Goal: Task Accomplishment & Management: Use online tool/utility

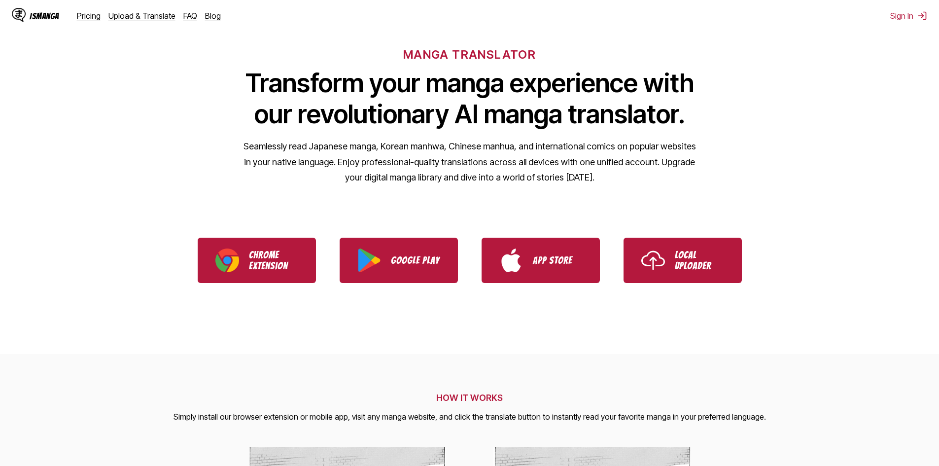
scroll to position [99, 0]
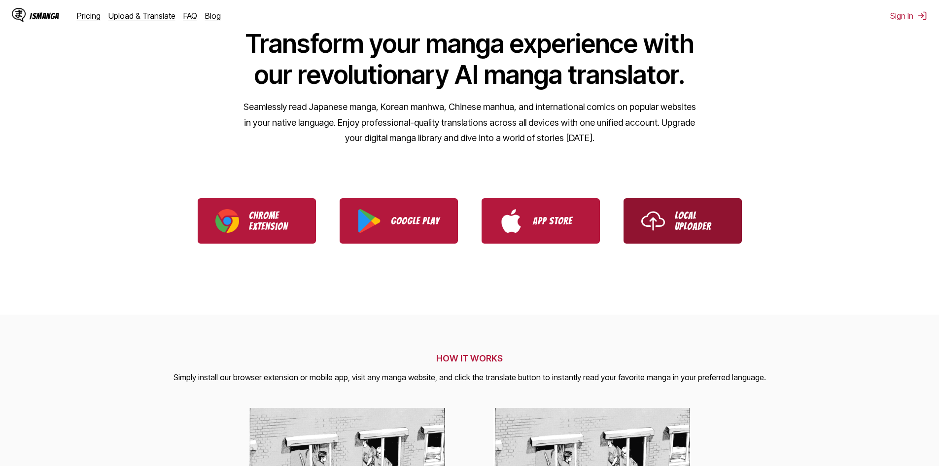
click at [690, 227] on p "Local Uploader" at bounding box center [699, 221] width 49 height 22
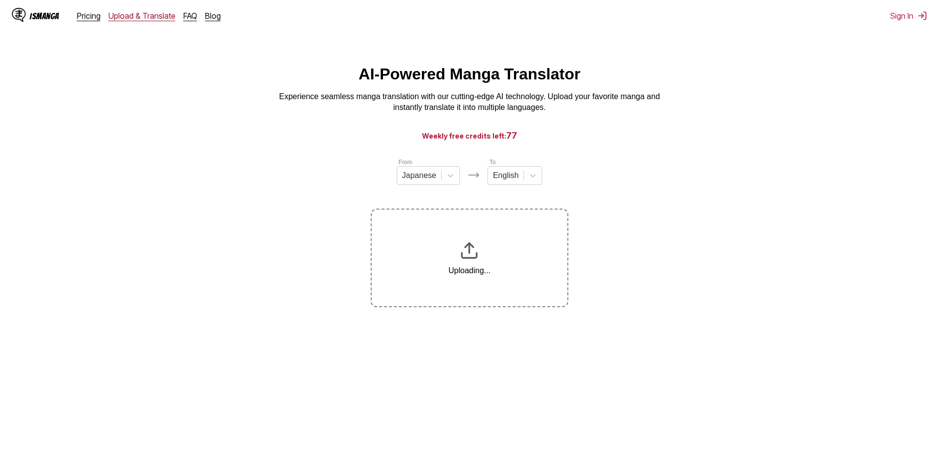
drag, startPoint x: 90, startPoint y: 17, endPoint x: 161, endPoint y: 14, distance: 71.1
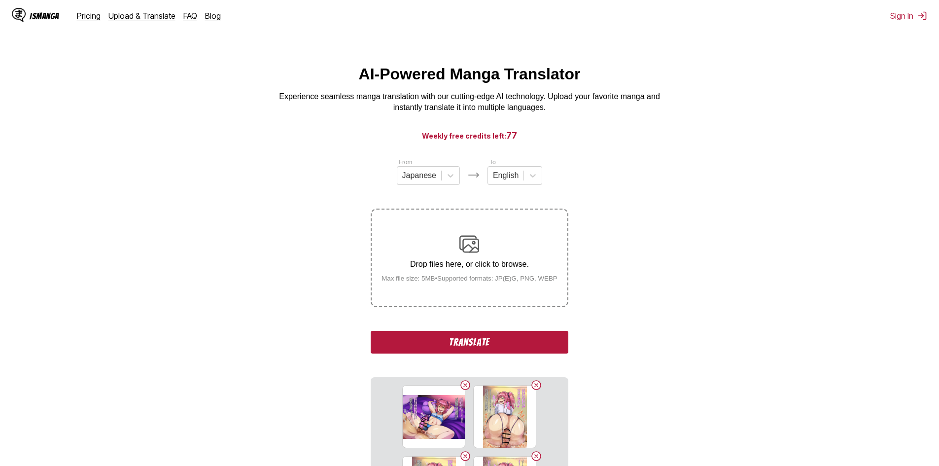
click at [666, 188] on section "From Japanese To English Drop files here, or click to browse. Max file size: 5M…" at bounding box center [470, 365] width 924 height 417
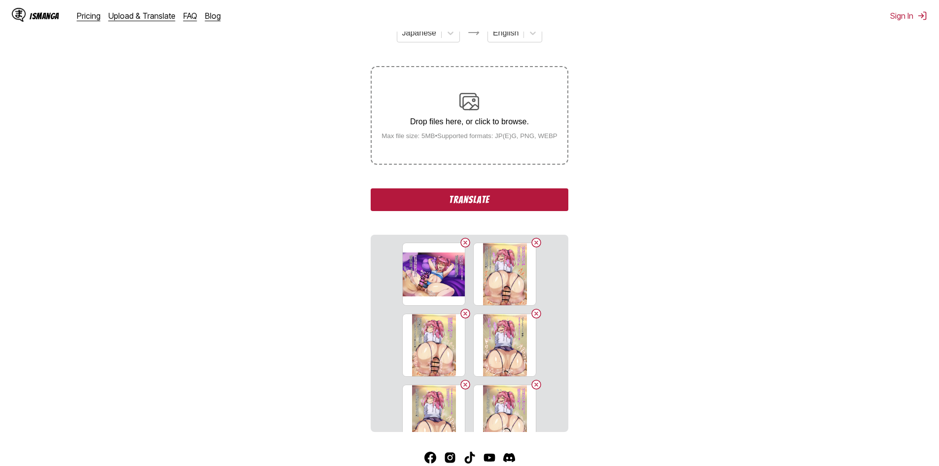
scroll to position [197, 0]
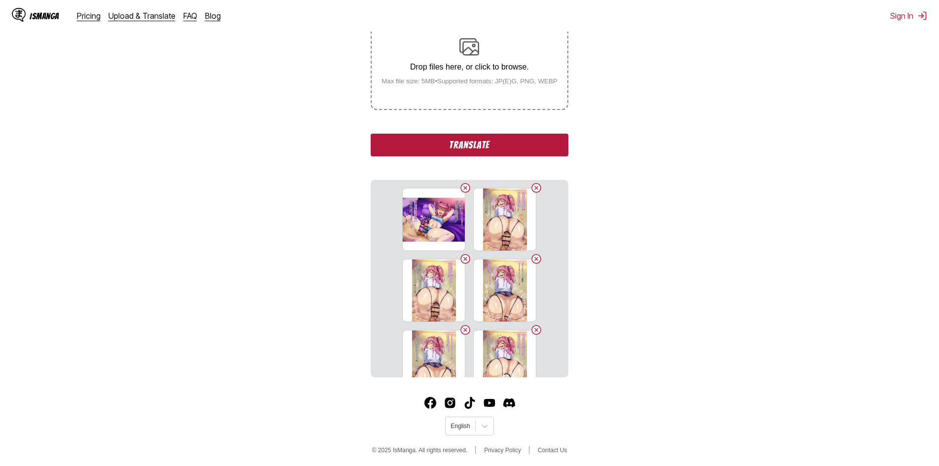
click at [520, 140] on button "Translate" at bounding box center [469, 145] width 197 height 23
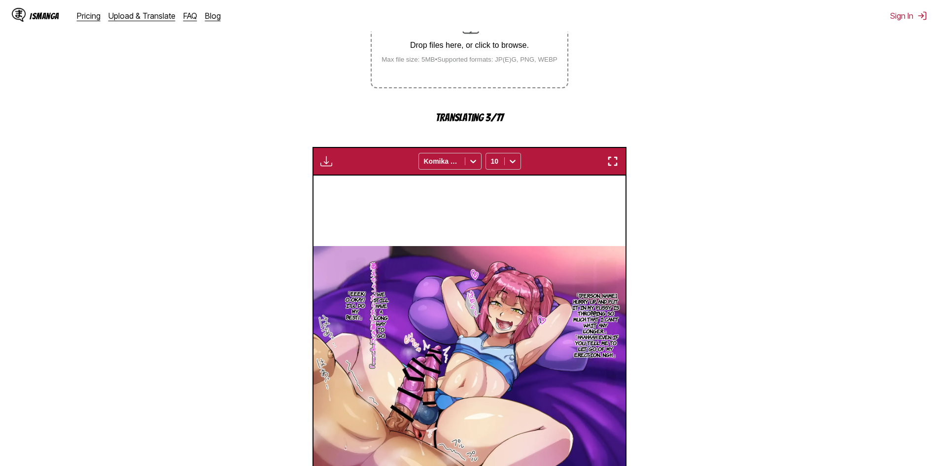
scroll to position [215, 0]
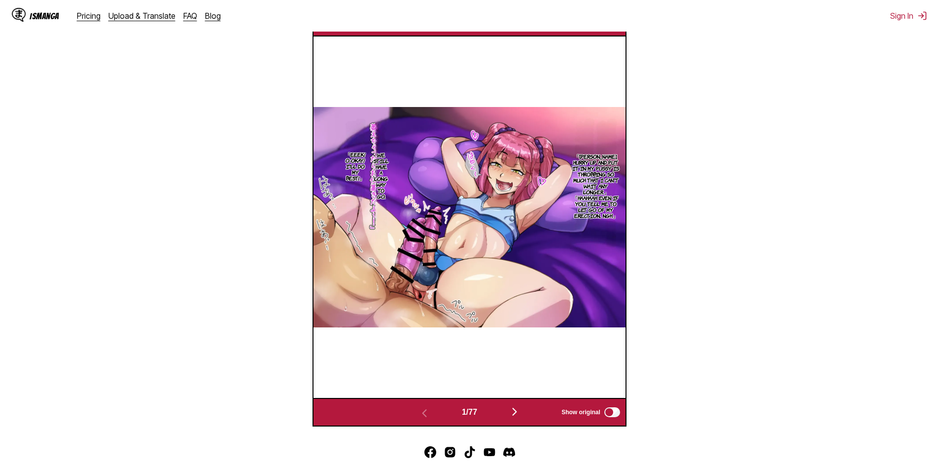
scroll to position [362, 0]
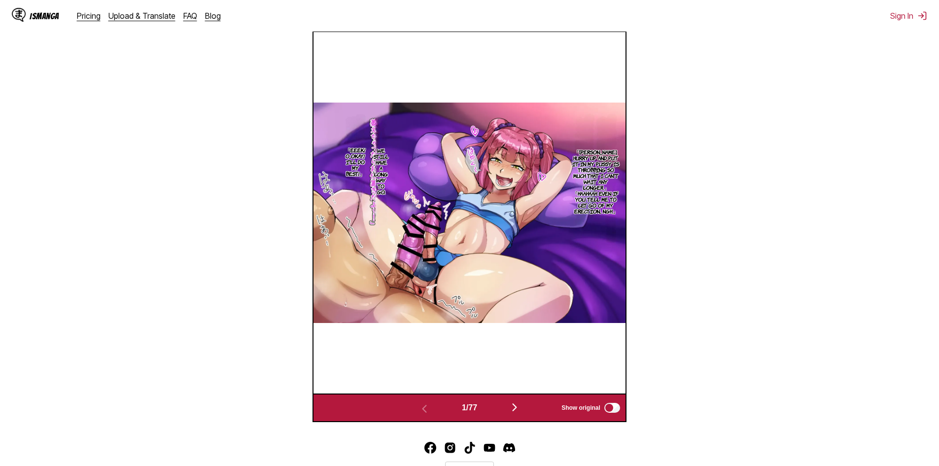
click at [518, 405] on img "button" at bounding box center [515, 407] width 12 height 12
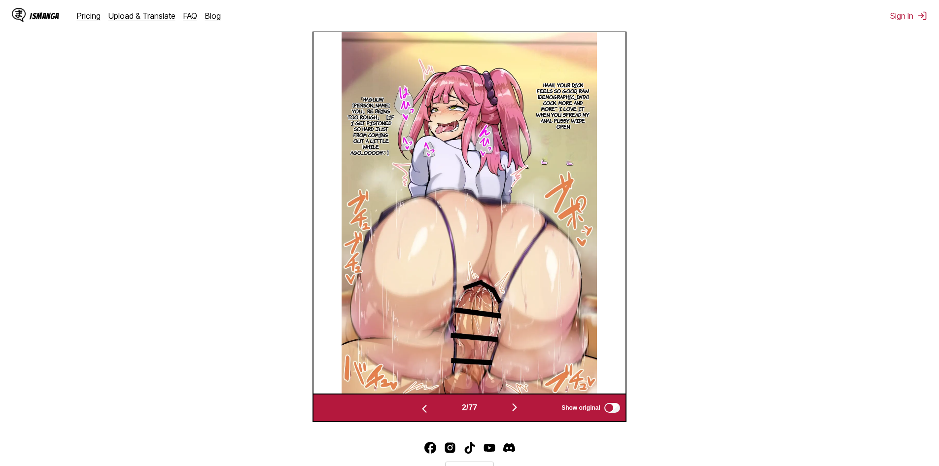
click at [518, 405] on img "button" at bounding box center [515, 407] width 12 height 12
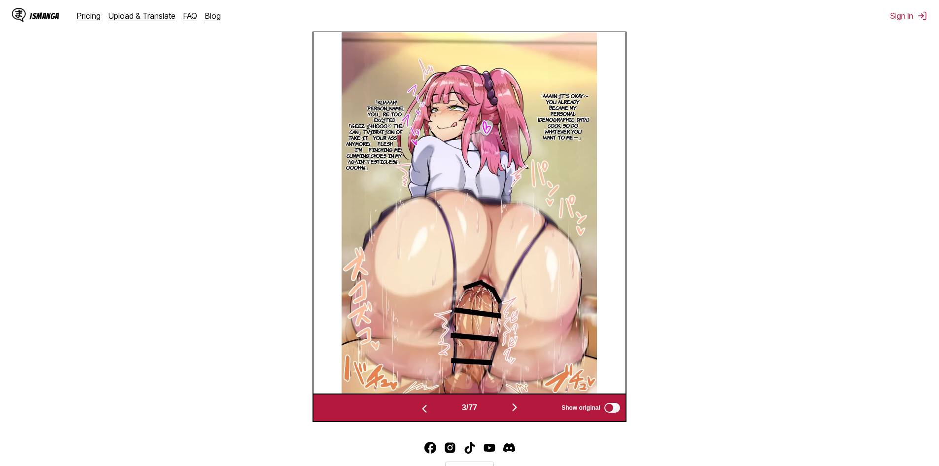
click at [518, 404] on img "button" at bounding box center [515, 407] width 12 height 12
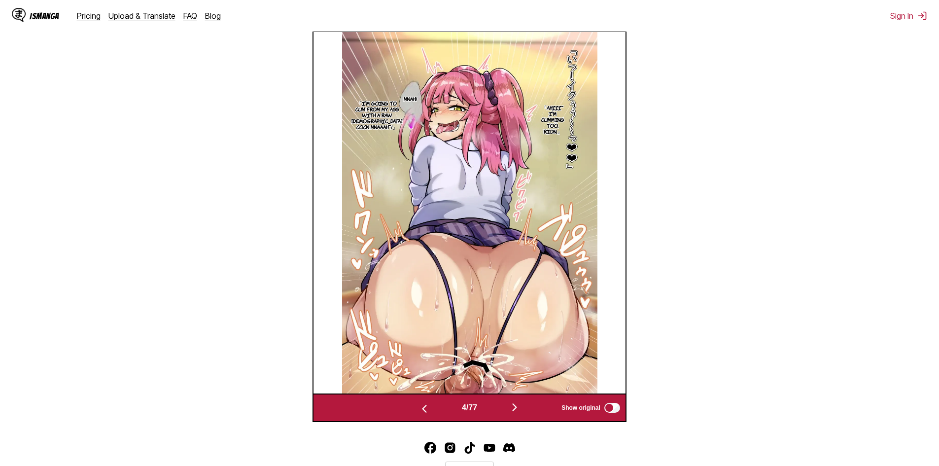
click at [518, 404] on img "button" at bounding box center [515, 407] width 12 height 12
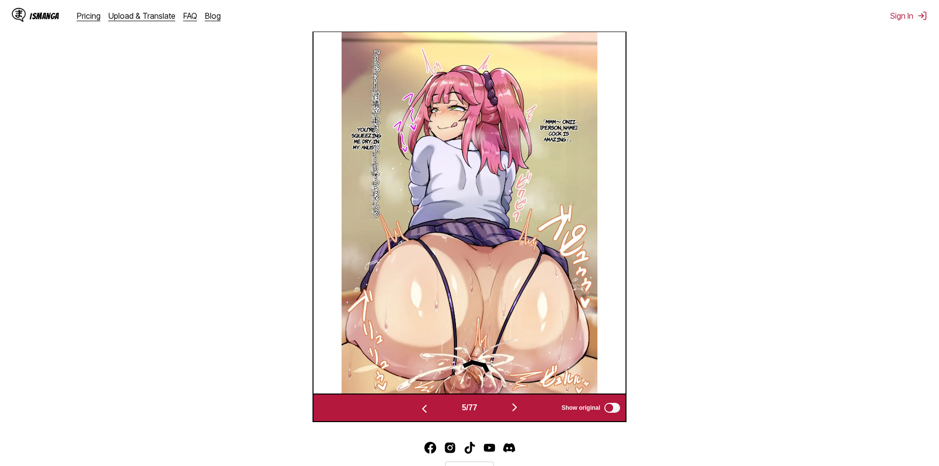
click at [518, 404] on img "button" at bounding box center [515, 407] width 12 height 12
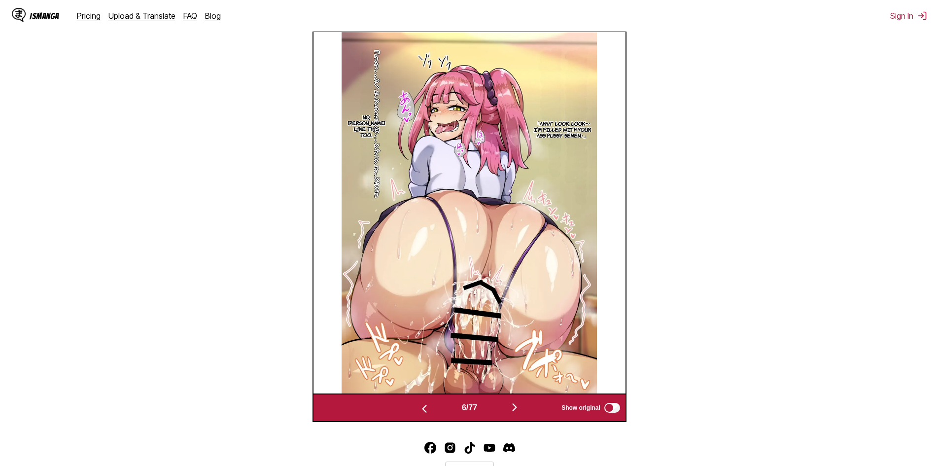
click at [518, 404] on img "button" at bounding box center [515, 407] width 12 height 12
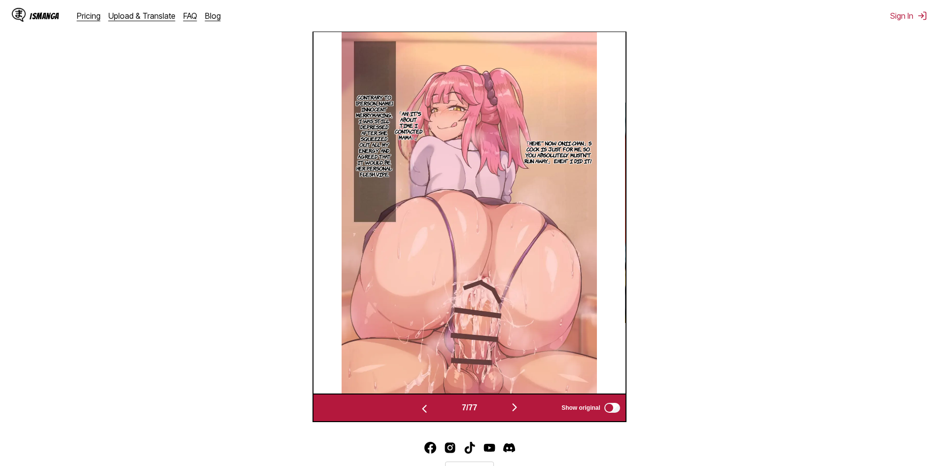
click at [518, 404] on img "button" at bounding box center [515, 407] width 12 height 12
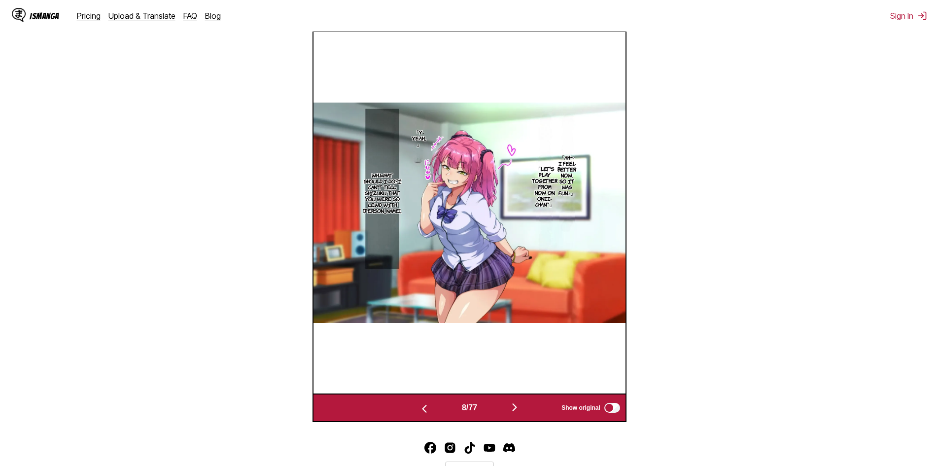
click at [518, 404] on img "button" at bounding box center [515, 407] width 12 height 12
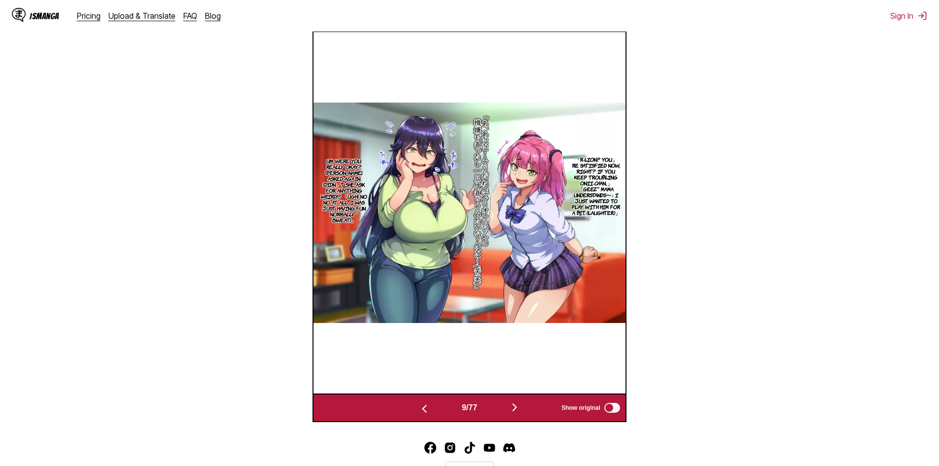
click at [517, 405] on img "button" at bounding box center [515, 407] width 12 height 12
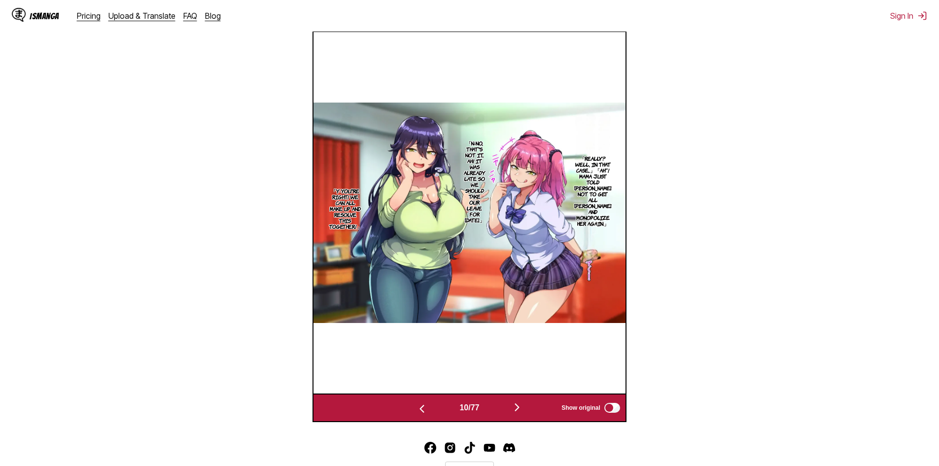
click at [517, 405] on img "button" at bounding box center [517, 407] width 12 height 12
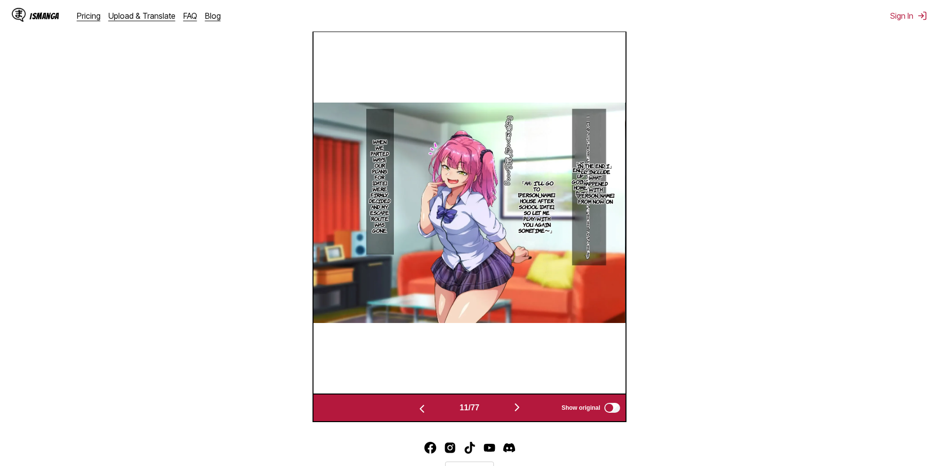
click at [517, 405] on img "button" at bounding box center [517, 407] width 12 height 12
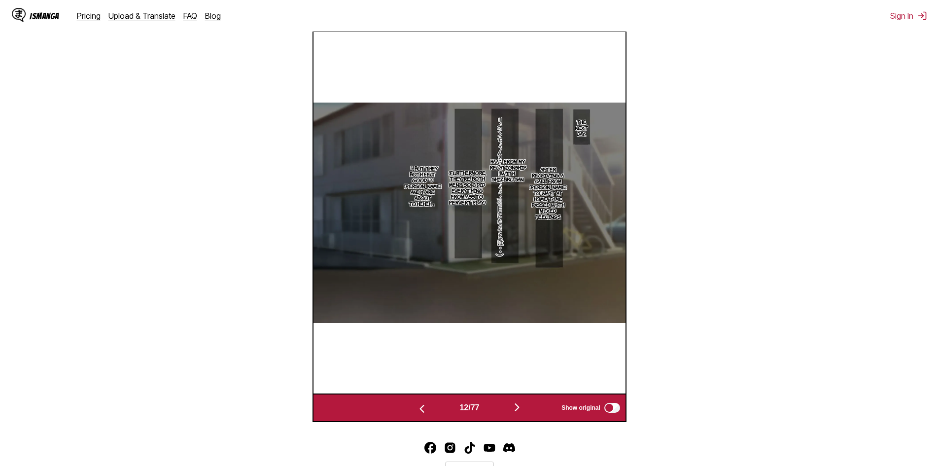
click at [517, 405] on img "button" at bounding box center [517, 407] width 12 height 12
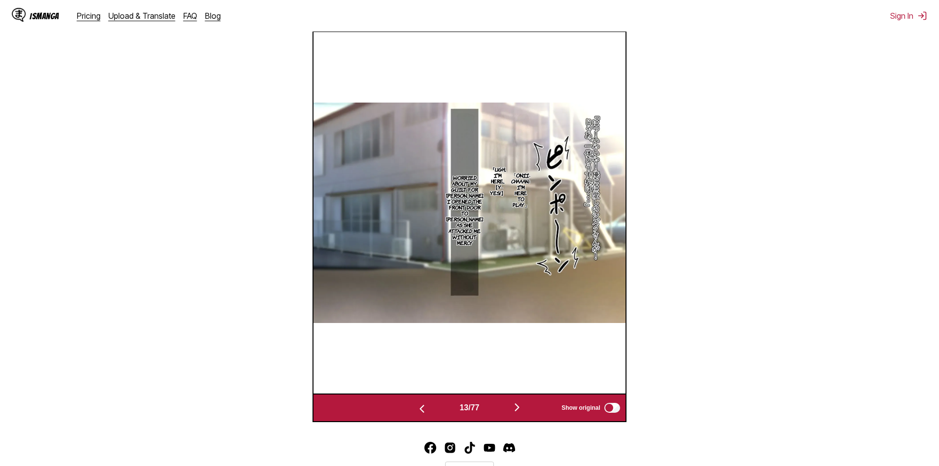
click at [517, 405] on img "button" at bounding box center [517, 407] width 12 height 12
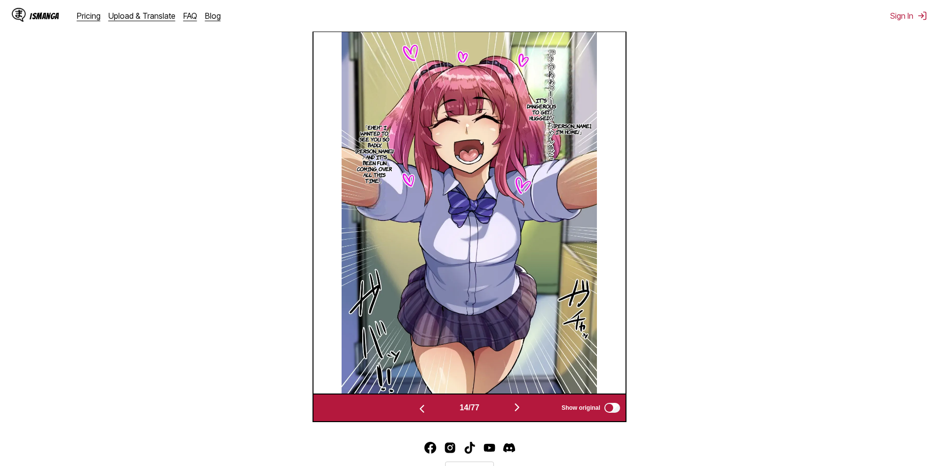
click at [517, 405] on img "button" at bounding box center [517, 407] width 12 height 12
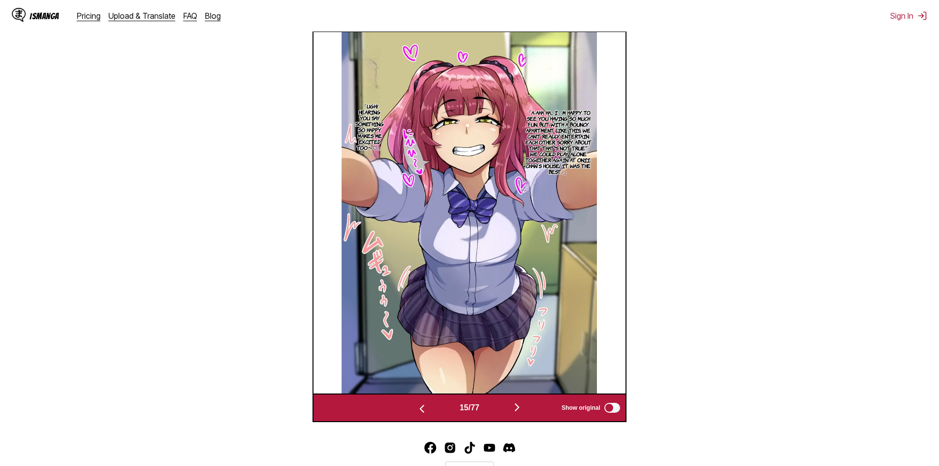
click at [517, 405] on img "button" at bounding box center [517, 407] width 12 height 12
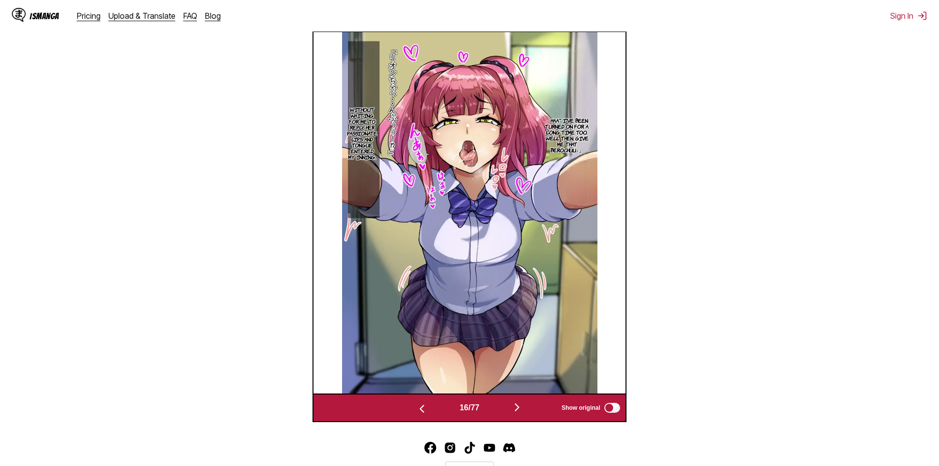
click at [517, 405] on img "button" at bounding box center [517, 407] width 12 height 12
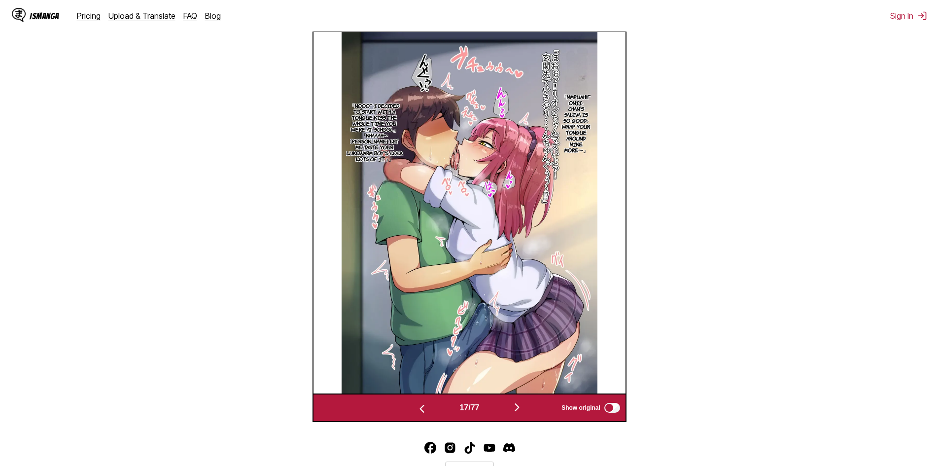
click at [517, 405] on img "button" at bounding box center [517, 407] width 12 height 12
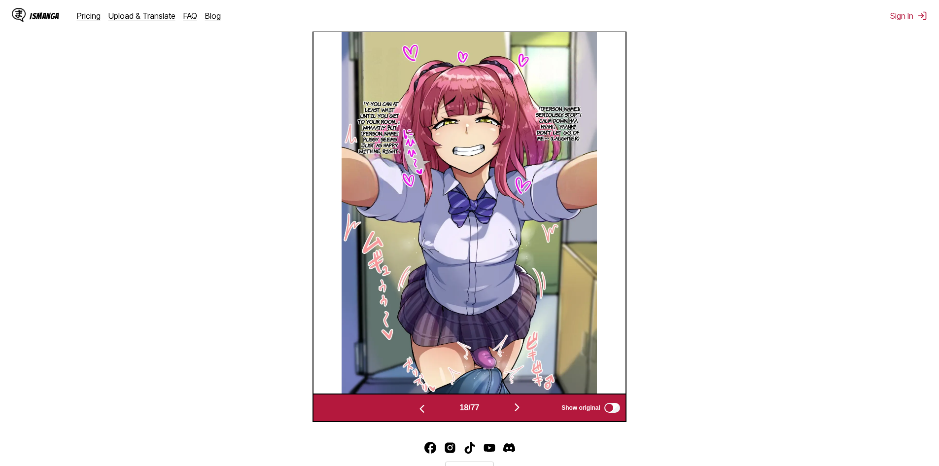
click at [517, 405] on img "button" at bounding box center [517, 407] width 12 height 12
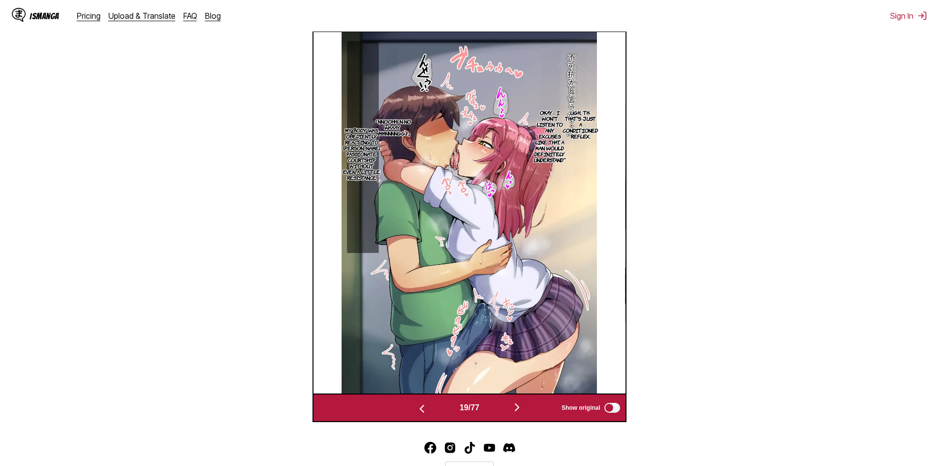
click at [517, 405] on img "button" at bounding box center [517, 407] width 12 height 12
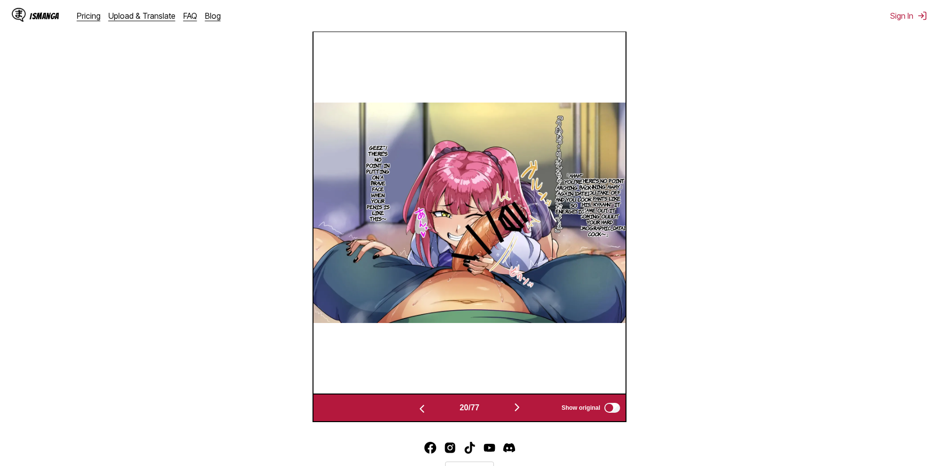
click at [517, 405] on img "button" at bounding box center [517, 407] width 12 height 12
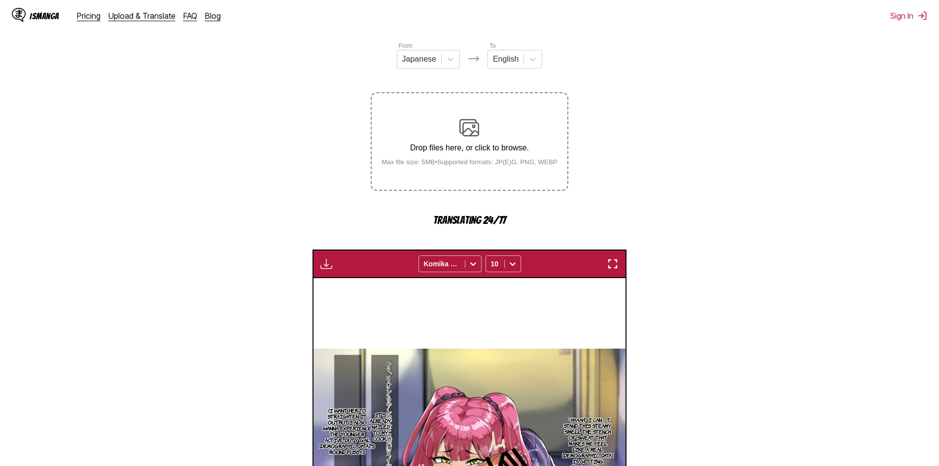
scroll to position [116, 0]
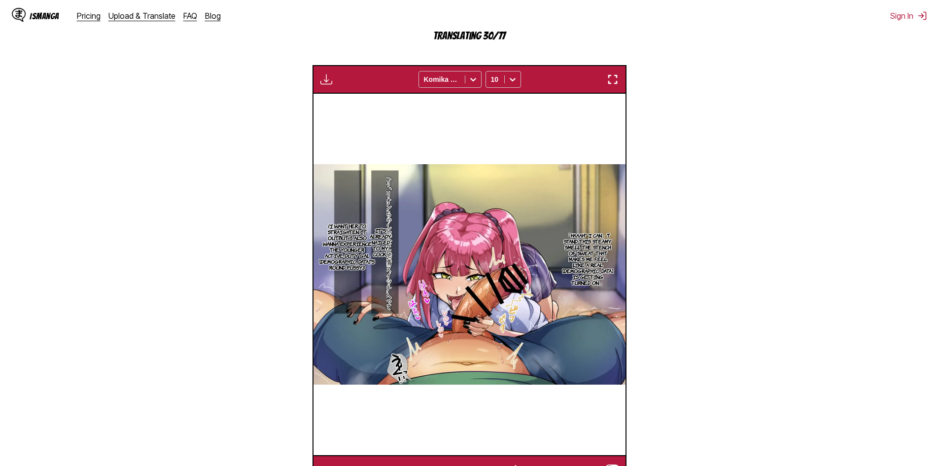
scroll to position [313, 0]
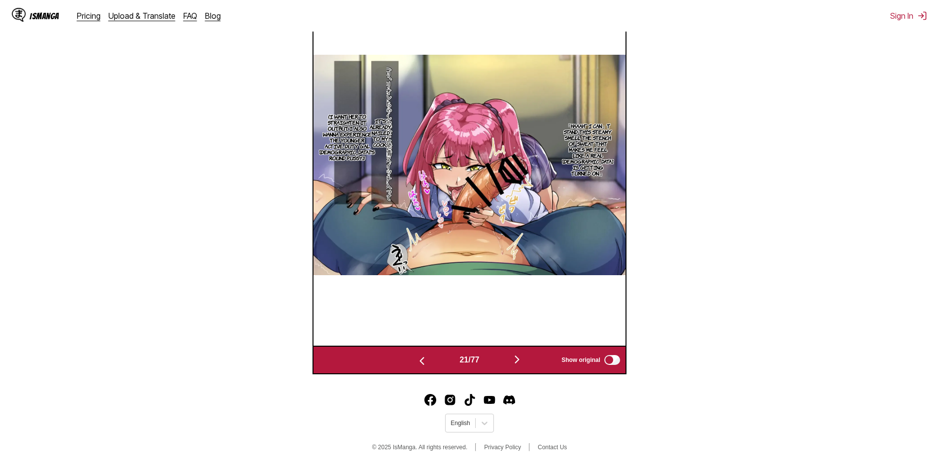
click at [423, 361] on img "button" at bounding box center [422, 361] width 12 height 12
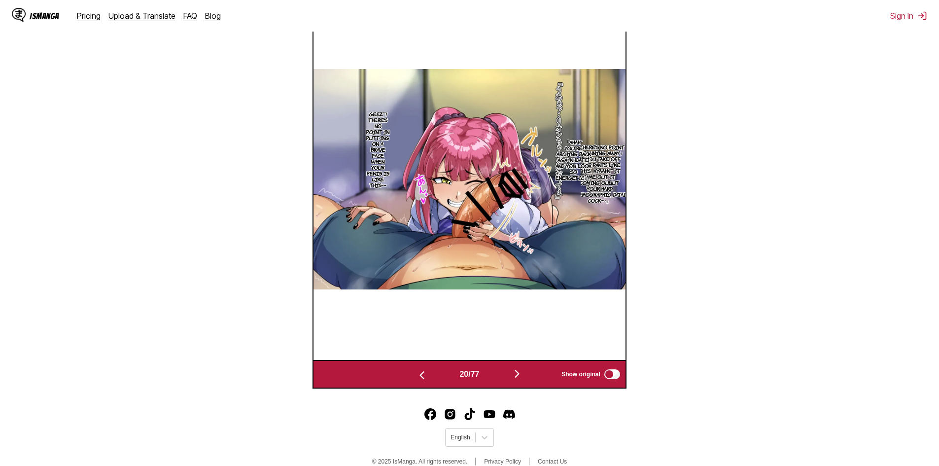
click at [422, 361] on div "20 / 77 Show original" at bounding box center [470, 374] width 314 height 29
drag, startPoint x: 422, startPoint y: 361, endPoint x: 426, endPoint y: 368, distance: 7.5
click at [422, 362] on div "20 / 77 Show original" at bounding box center [470, 374] width 314 height 29
click at [426, 379] on button "button" at bounding box center [422, 374] width 59 height 14
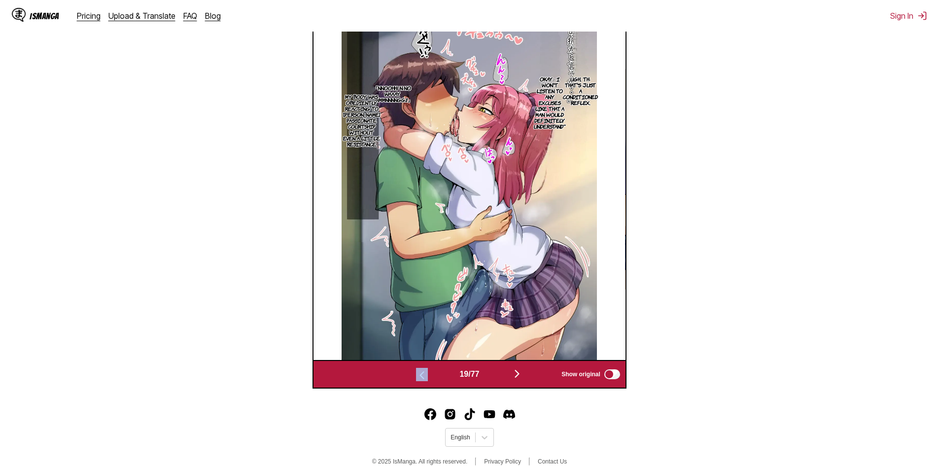
click at [420, 376] on img "button" at bounding box center [422, 375] width 12 height 12
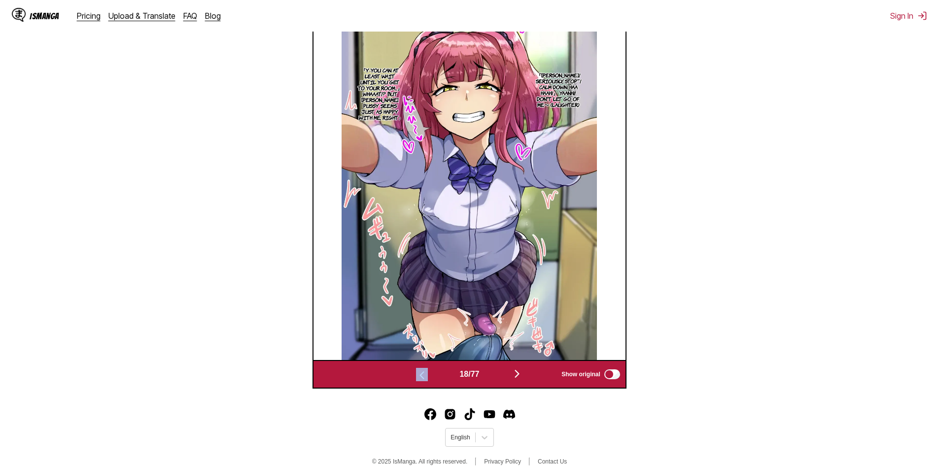
click at [420, 376] on img "button" at bounding box center [422, 375] width 12 height 12
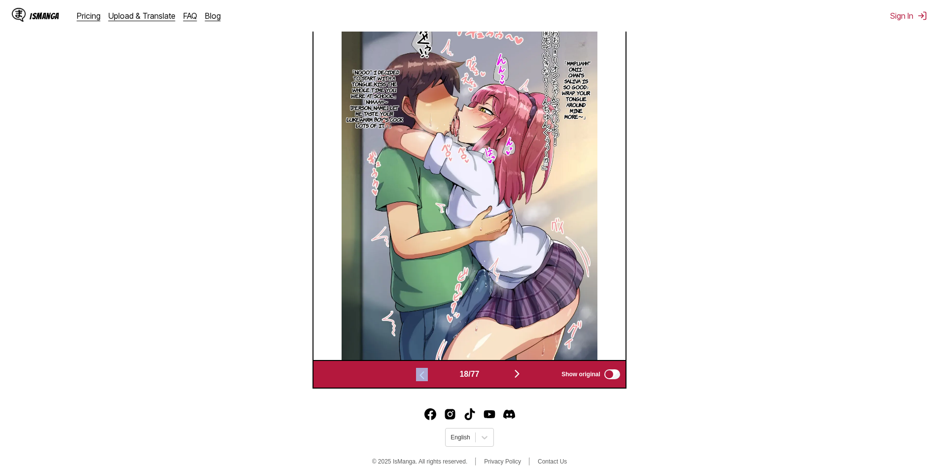
click at [420, 376] on img "button" at bounding box center [422, 375] width 12 height 12
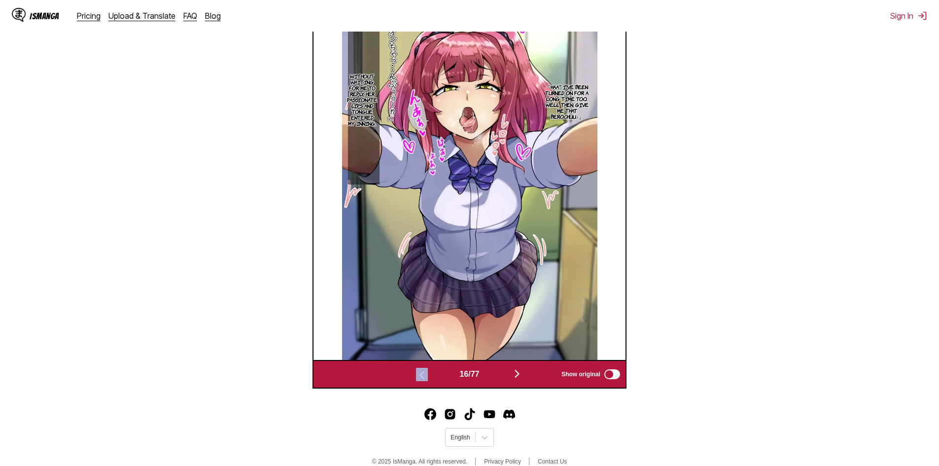
click at [420, 376] on img "button" at bounding box center [422, 375] width 12 height 12
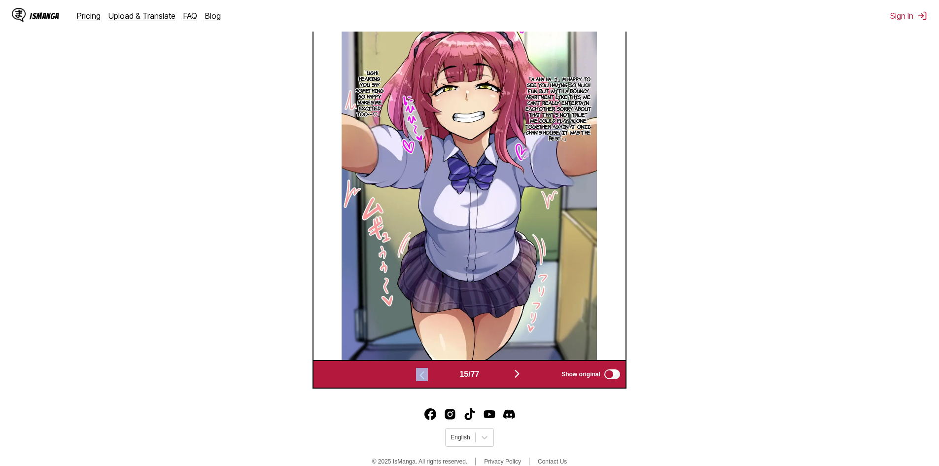
click at [420, 376] on img "button" at bounding box center [422, 375] width 12 height 12
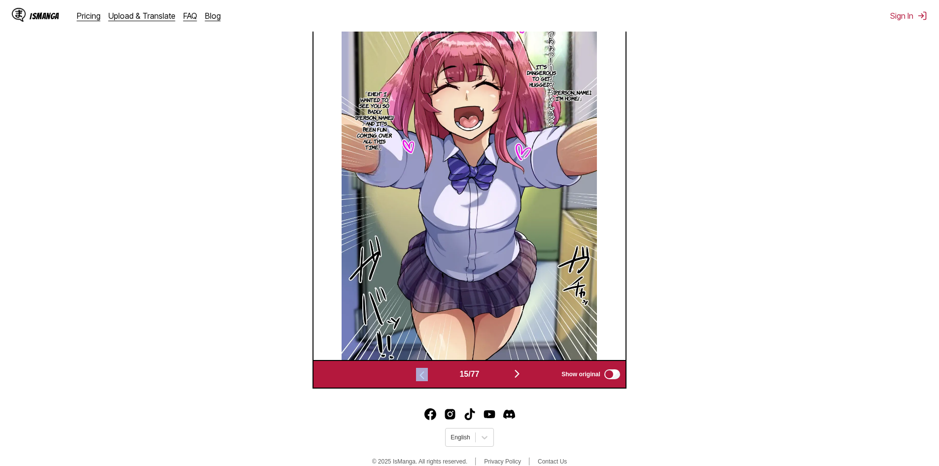
click at [420, 376] on img "button" at bounding box center [422, 375] width 12 height 12
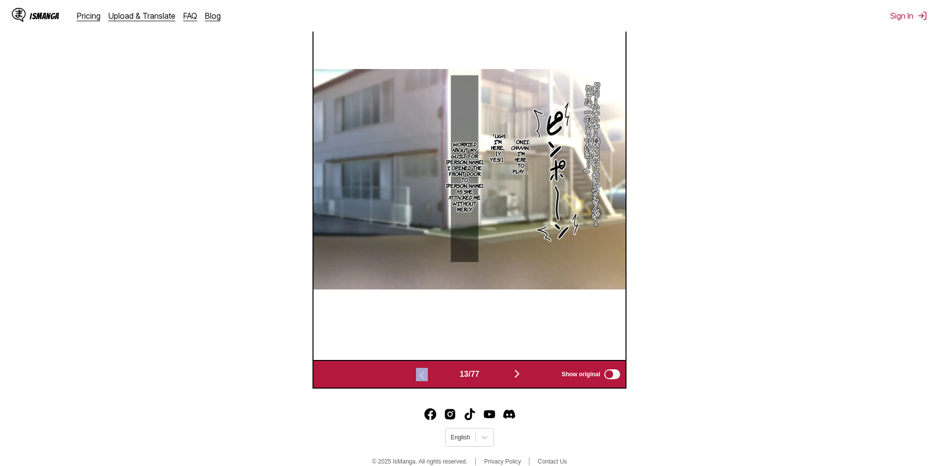
click at [420, 376] on img "button" at bounding box center [422, 375] width 12 height 12
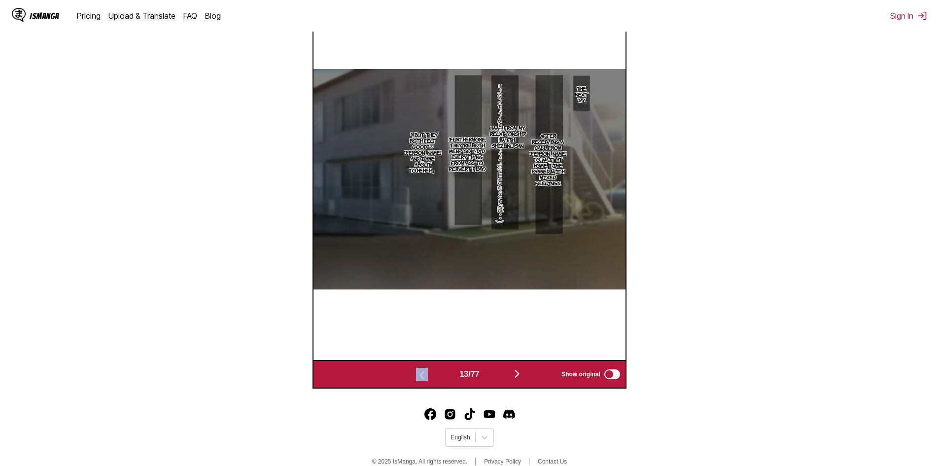
click at [420, 376] on img "button" at bounding box center [422, 375] width 12 height 12
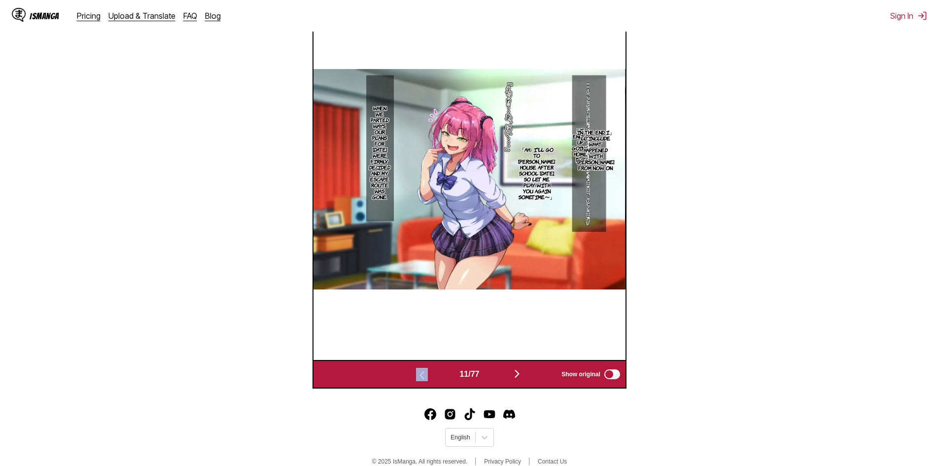
click at [420, 376] on img "button" at bounding box center [422, 375] width 12 height 12
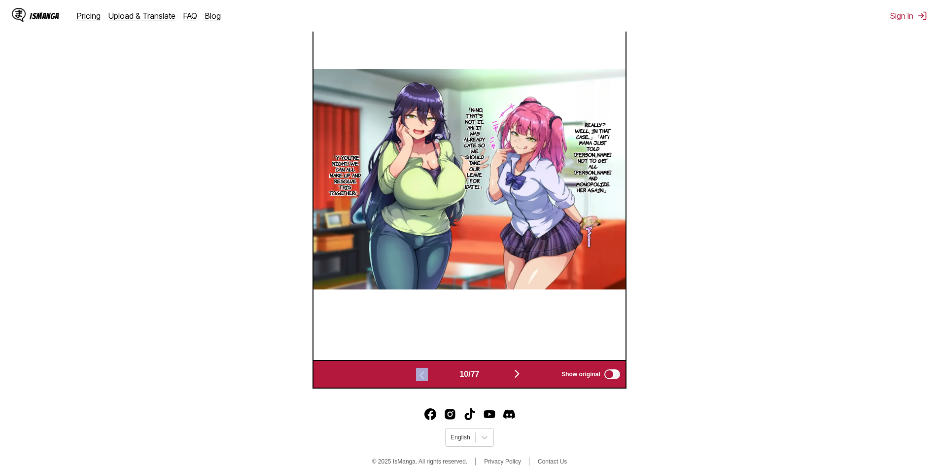
click at [420, 376] on img "button" at bounding box center [422, 375] width 12 height 12
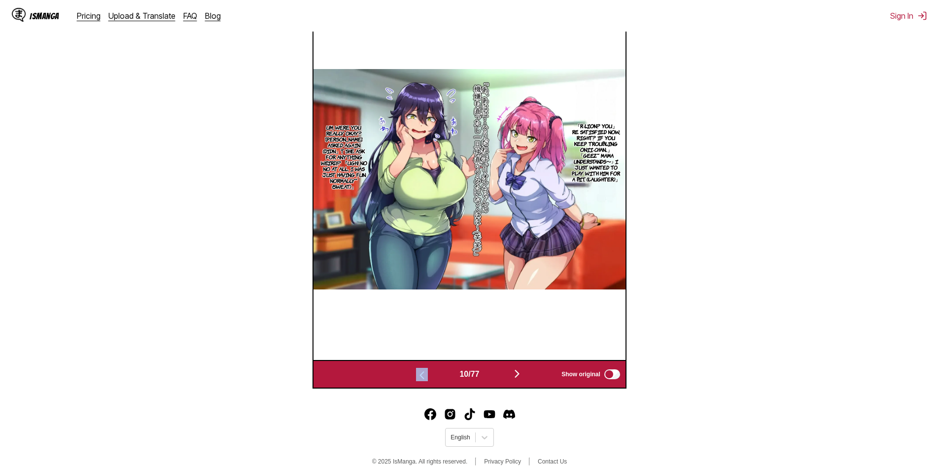
click at [420, 376] on img "button" at bounding box center [422, 375] width 12 height 12
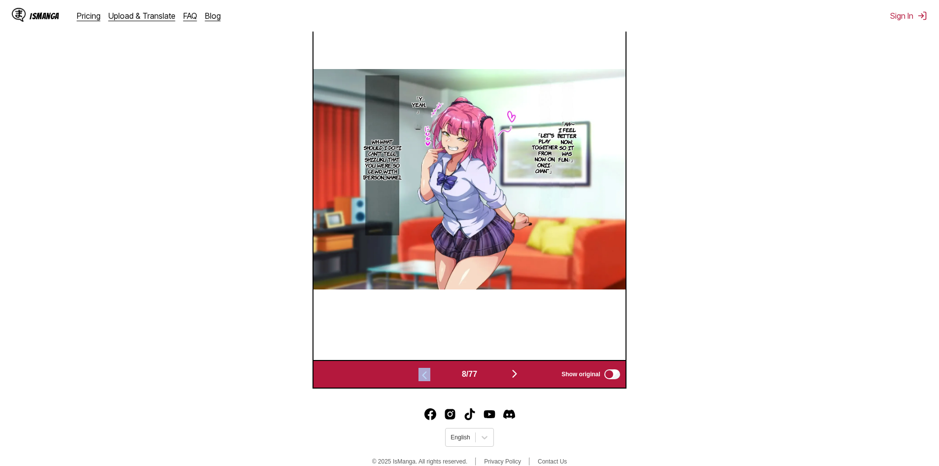
click at [421, 377] on img "button" at bounding box center [425, 375] width 12 height 12
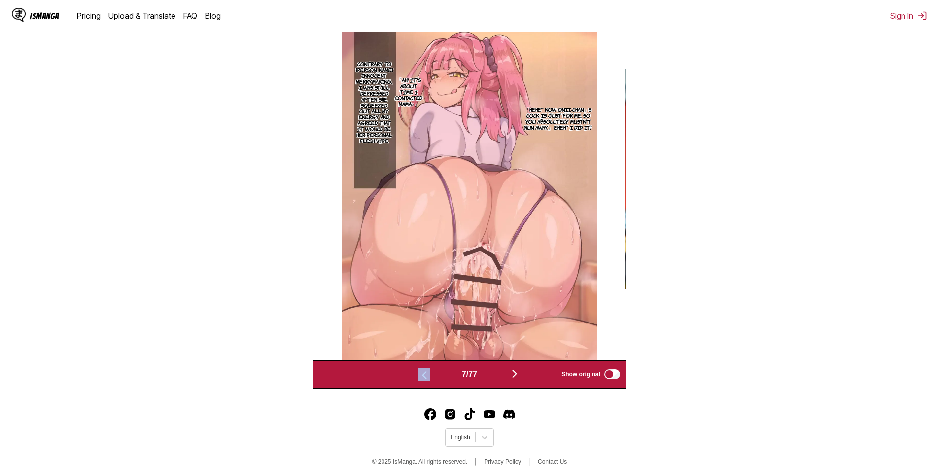
click at [422, 377] on img "button" at bounding box center [425, 375] width 12 height 12
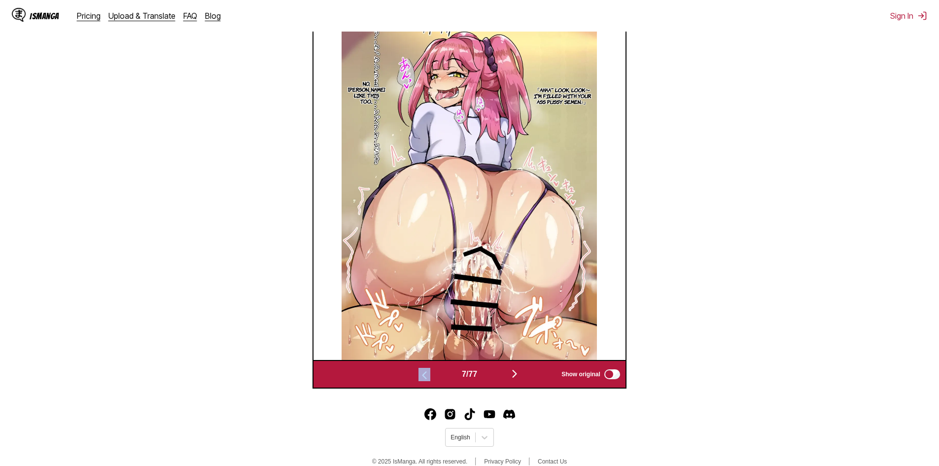
click at [422, 377] on img "button" at bounding box center [425, 375] width 12 height 12
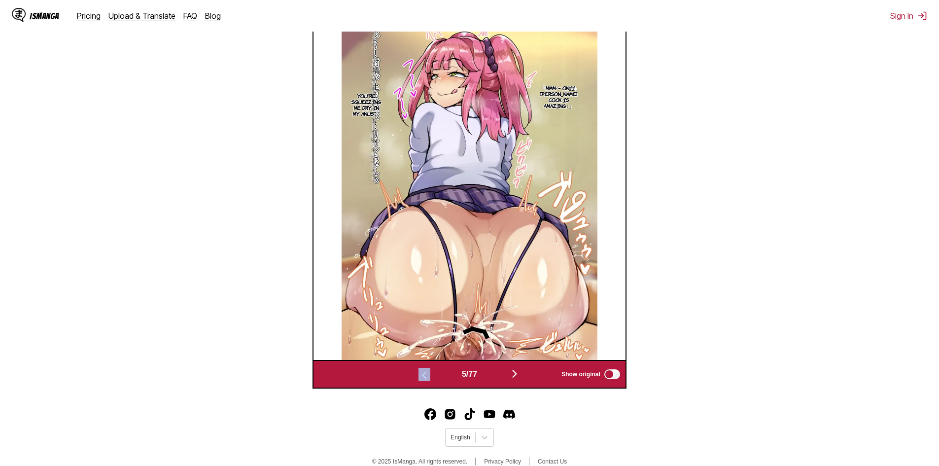
click at [422, 377] on img "button" at bounding box center [425, 375] width 12 height 12
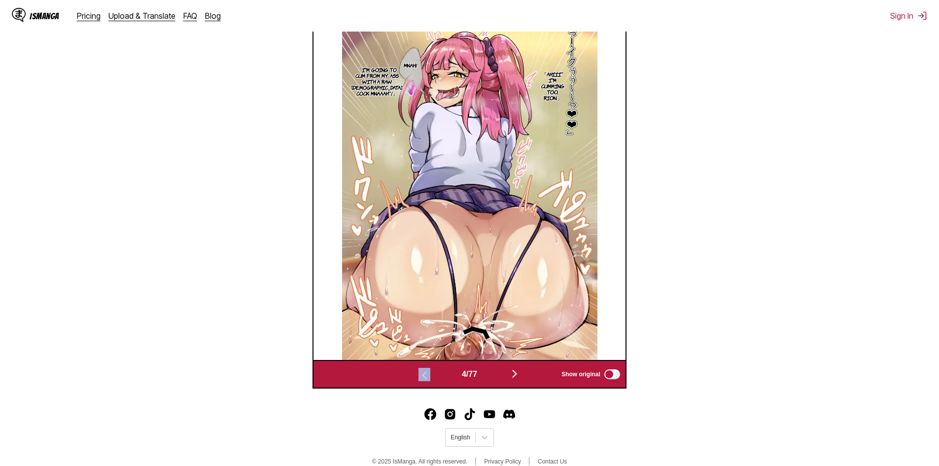
click at [422, 377] on img "button" at bounding box center [425, 375] width 12 height 12
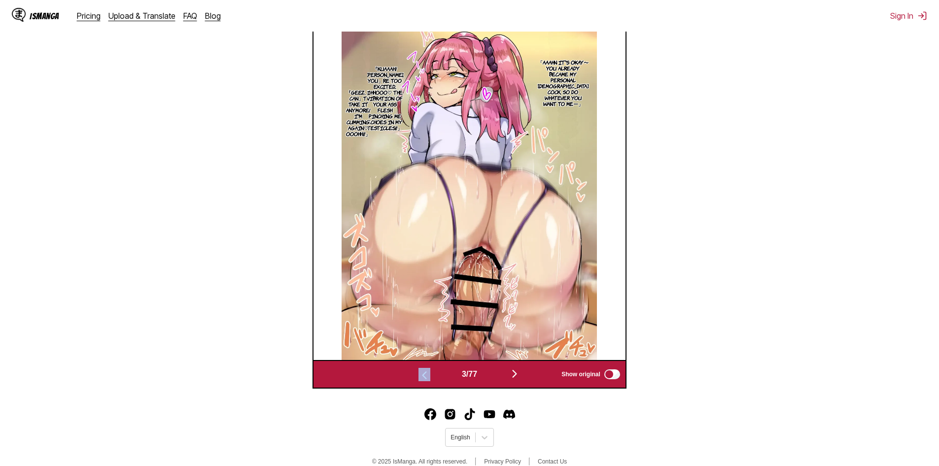
click at [422, 377] on img "button" at bounding box center [425, 375] width 12 height 12
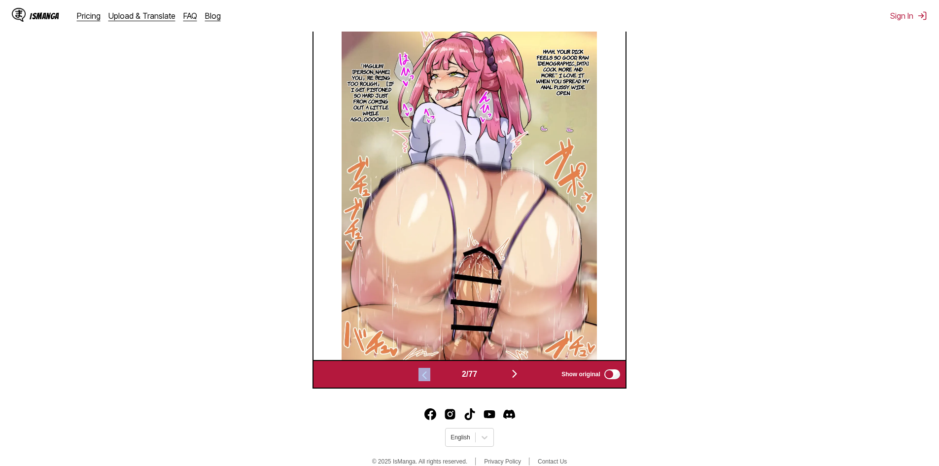
click at [422, 377] on img "button" at bounding box center [425, 375] width 12 height 12
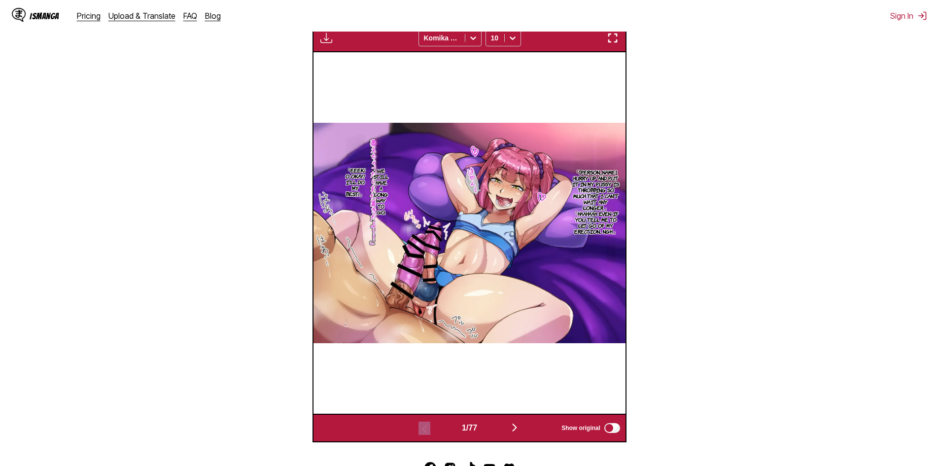
scroll to position [347, 0]
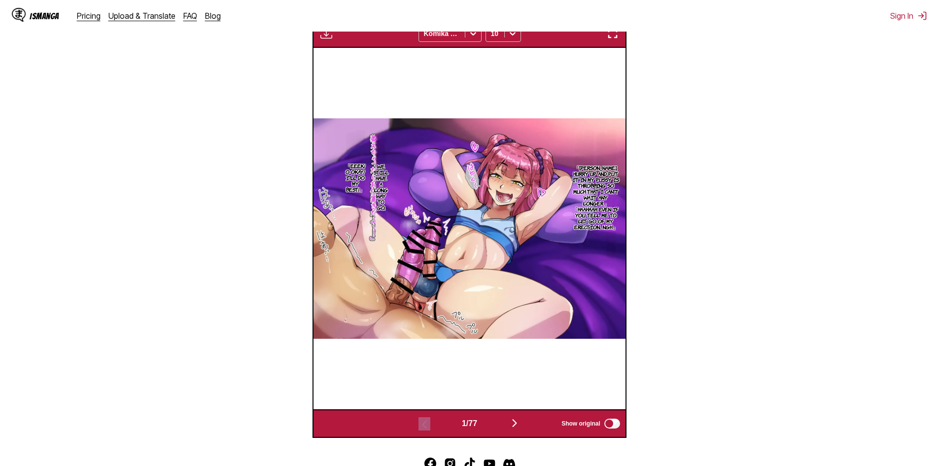
click at [610, 38] on img "button" at bounding box center [613, 34] width 12 height 12
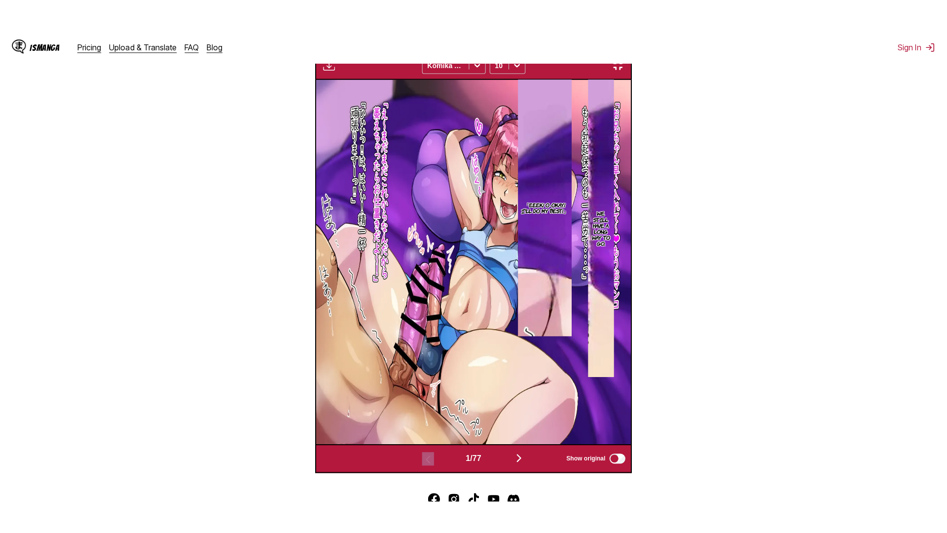
scroll to position [104, 0]
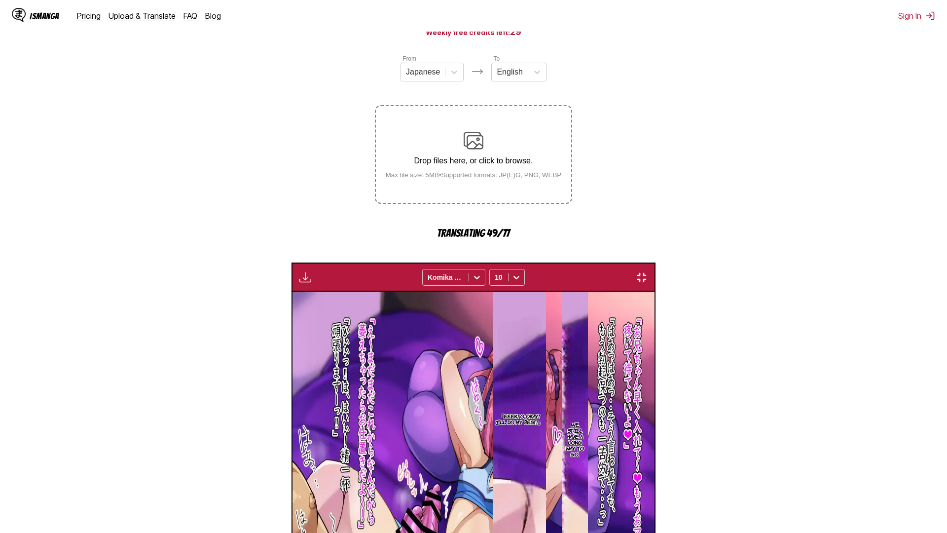
click at [654, 341] on img at bounding box center [473, 505] width 362 height 428
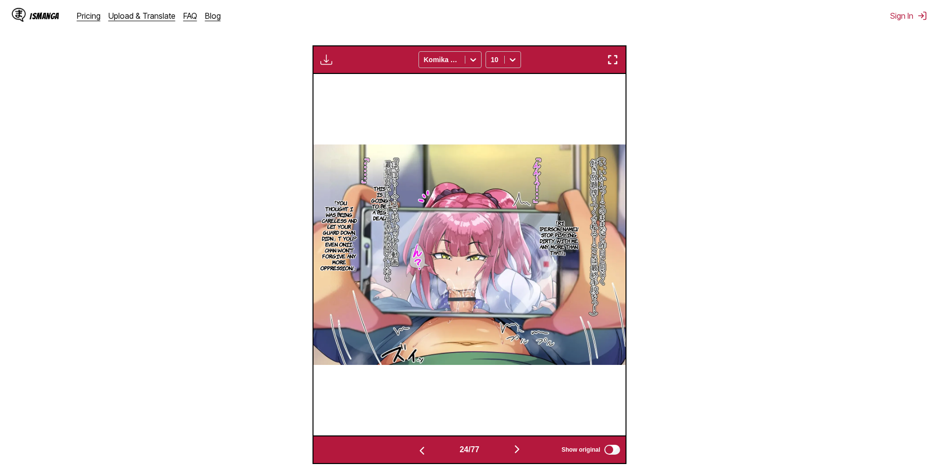
scroll to position [242, 0]
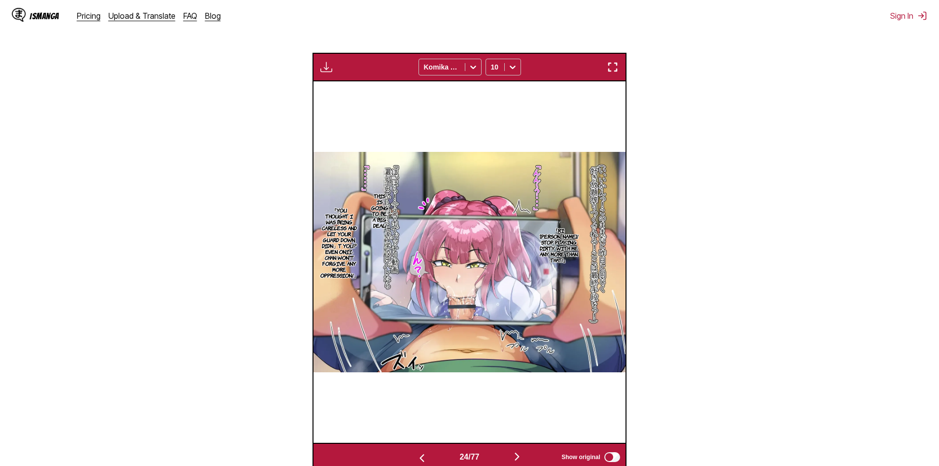
scroll to position [390, 0]
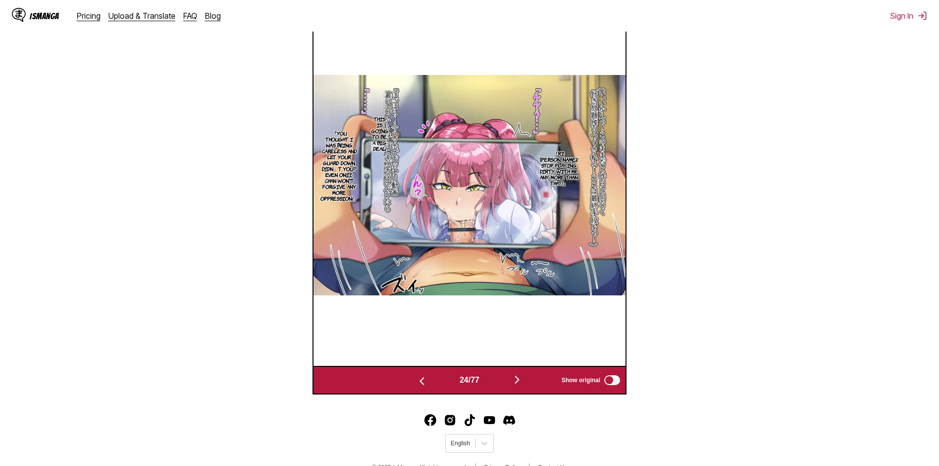
click at [520, 378] on img "button" at bounding box center [517, 380] width 12 height 12
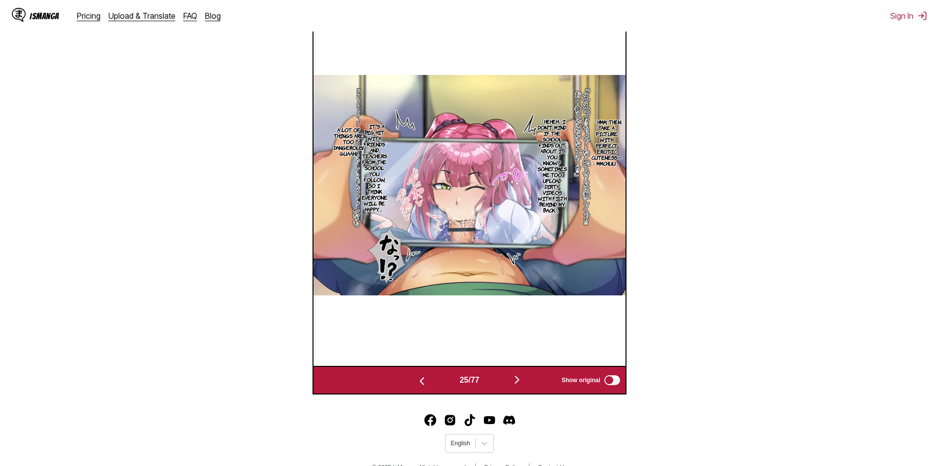
click at [520, 378] on img "button" at bounding box center [517, 380] width 12 height 12
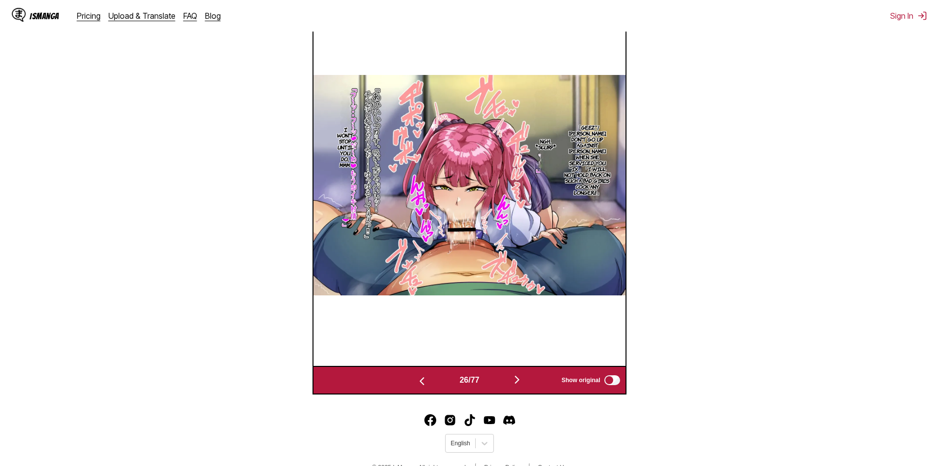
click at [520, 378] on img "button" at bounding box center [517, 380] width 12 height 12
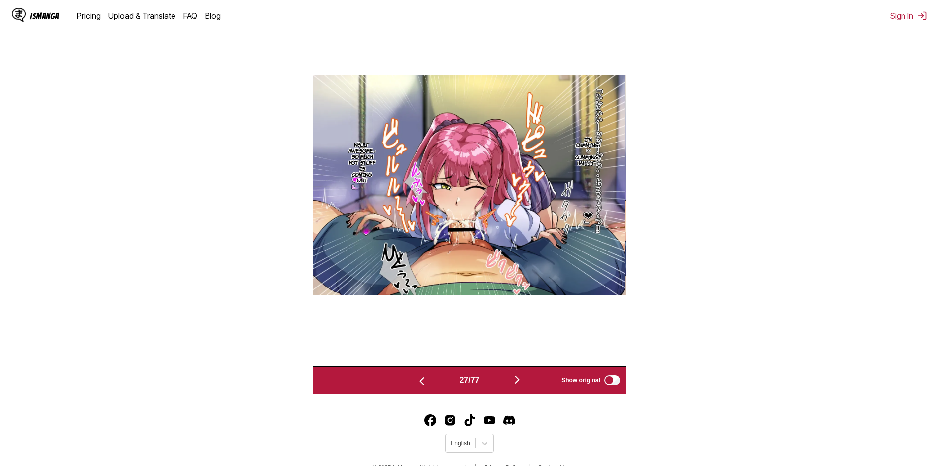
click at [520, 378] on img "button" at bounding box center [517, 380] width 12 height 12
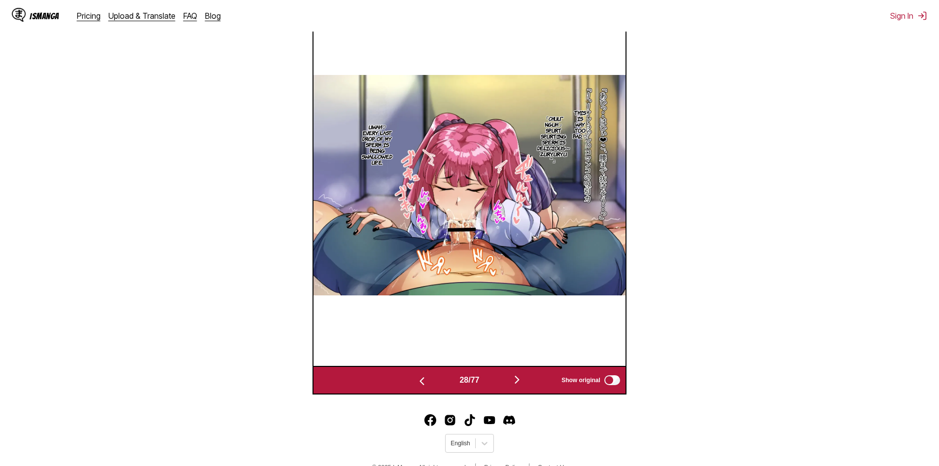
click at [520, 378] on img "button" at bounding box center [517, 380] width 12 height 12
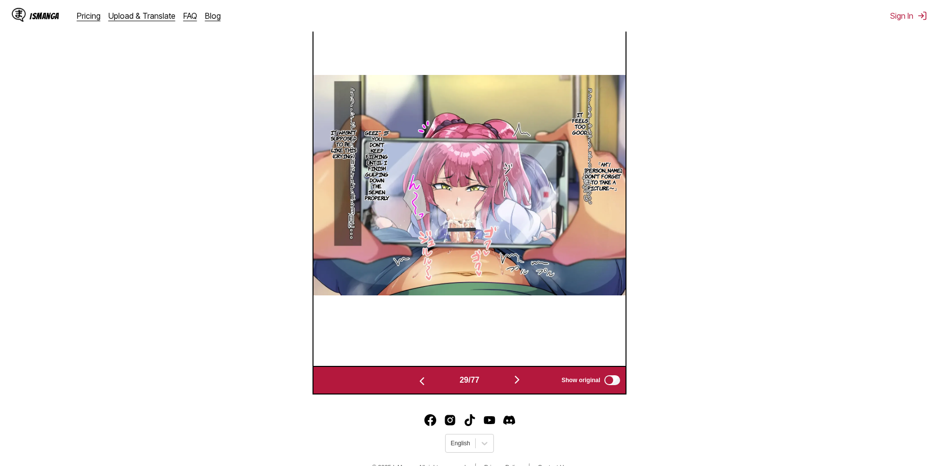
click at [520, 378] on img "button" at bounding box center [517, 380] width 12 height 12
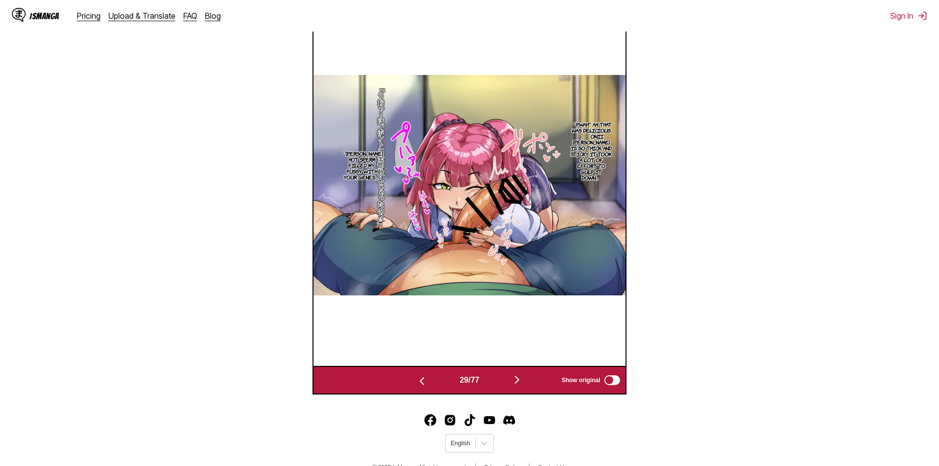
click at [520, 378] on img "button" at bounding box center [517, 380] width 12 height 12
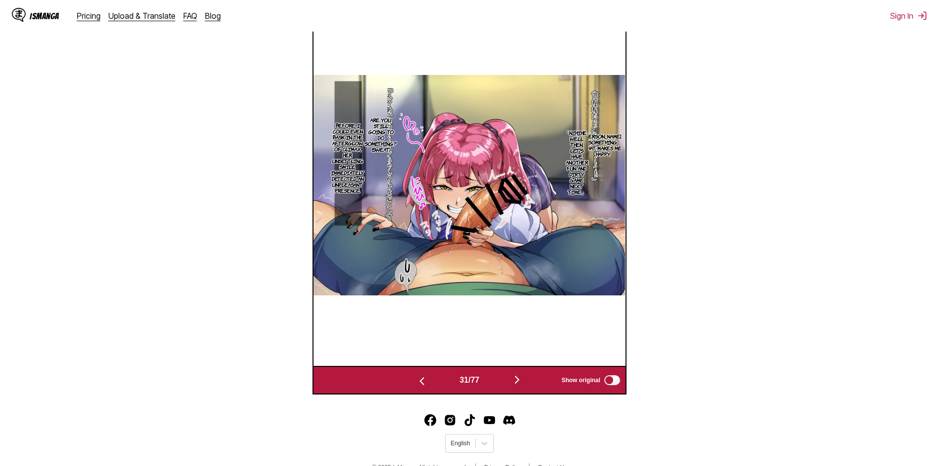
click at [520, 378] on img "button" at bounding box center [517, 380] width 12 height 12
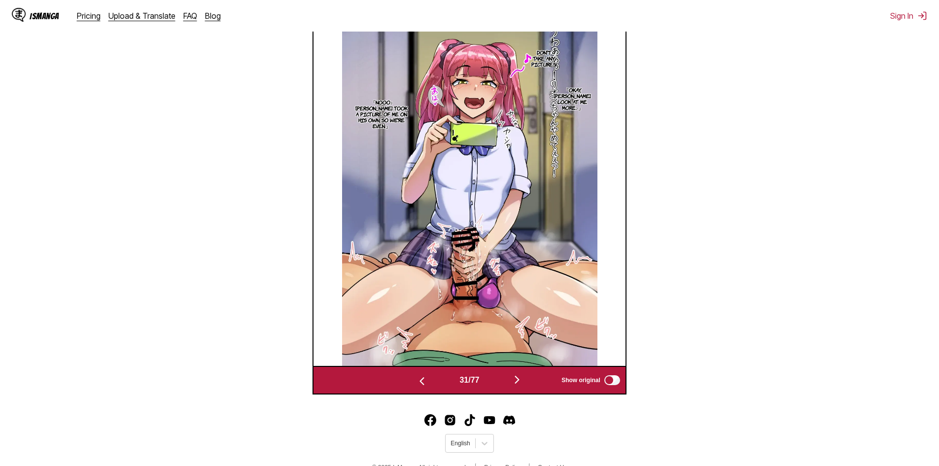
click at [520, 378] on img "button" at bounding box center [517, 380] width 12 height 12
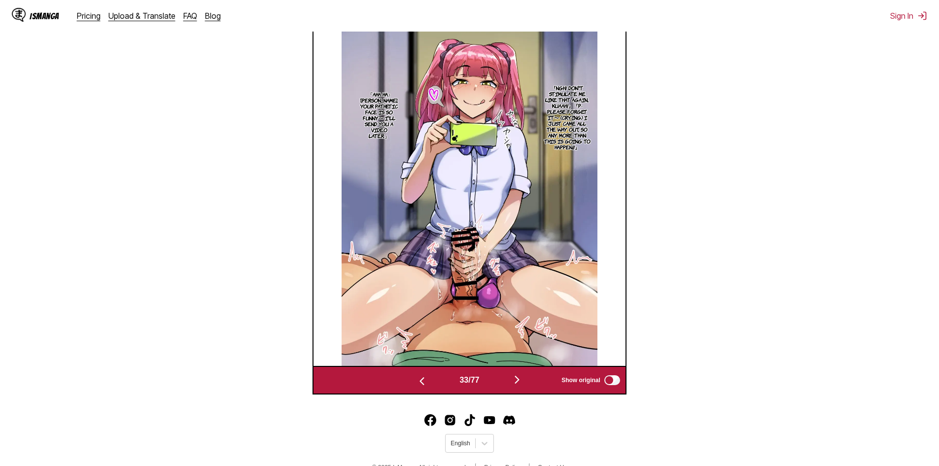
click at [520, 380] on img "button" at bounding box center [517, 380] width 12 height 12
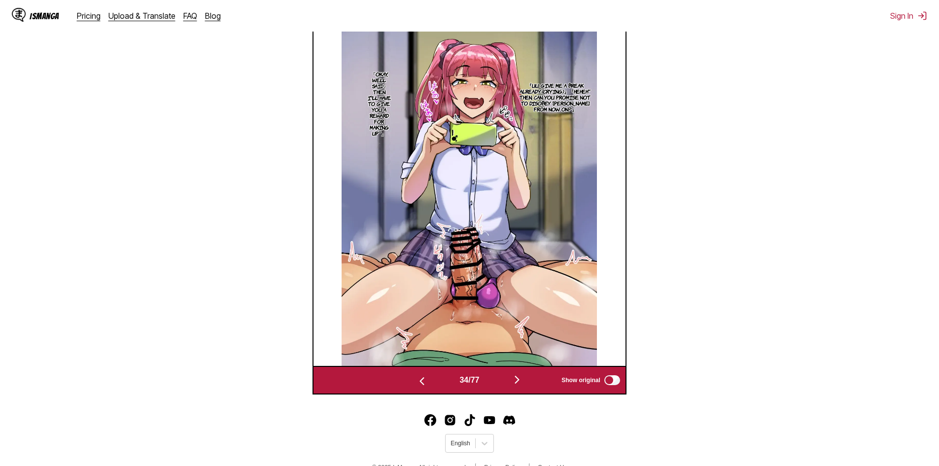
click at [520, 380] on img "button" at bounding box center [517, 380] width 12 height 12
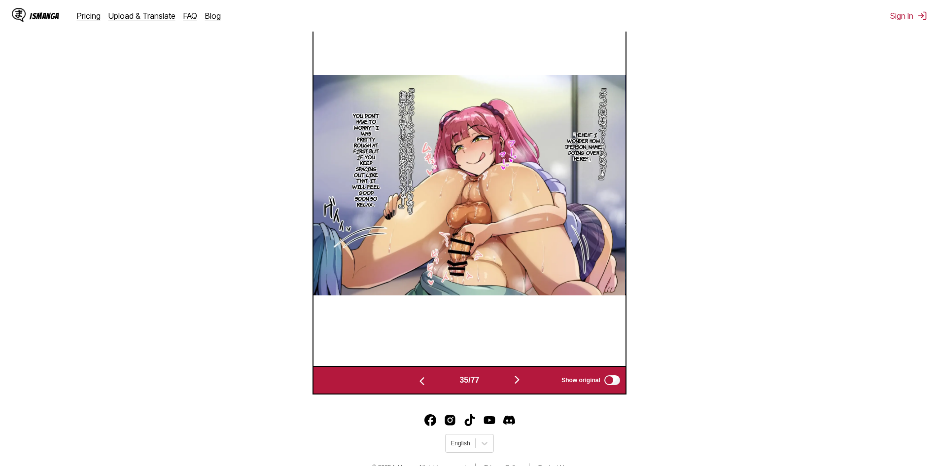
click at [520, 380] on img "button" at bounding box center [517, 380] width 12 height 12
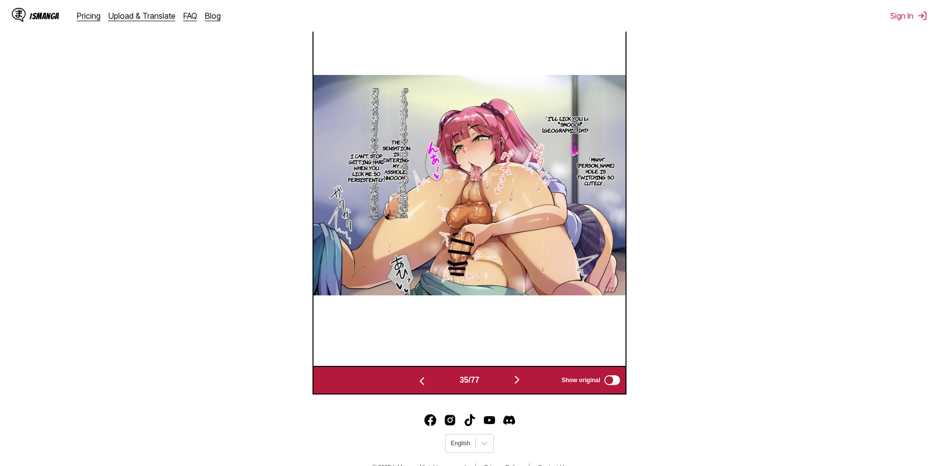
click at [520, 380] on img "button" at bounding box center [517, 380] width 12 height 12
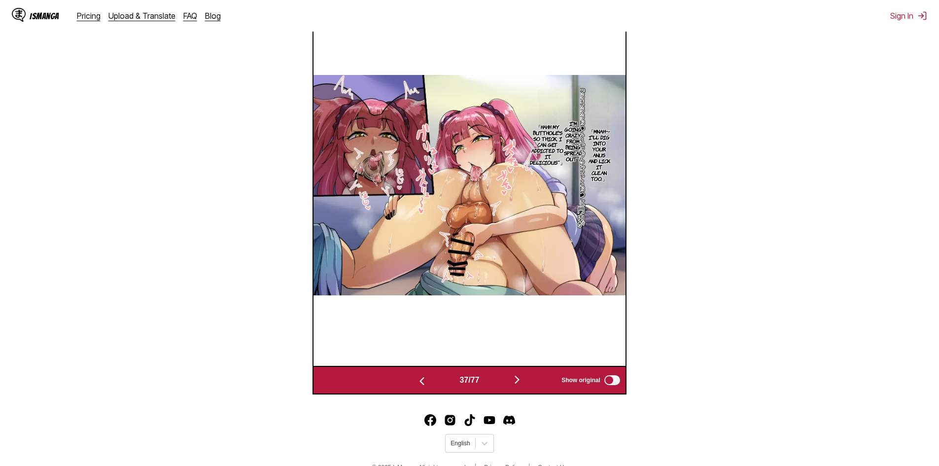
click at [520, 380] on img "button" at bounding box center [517, 380] width 12 height 12
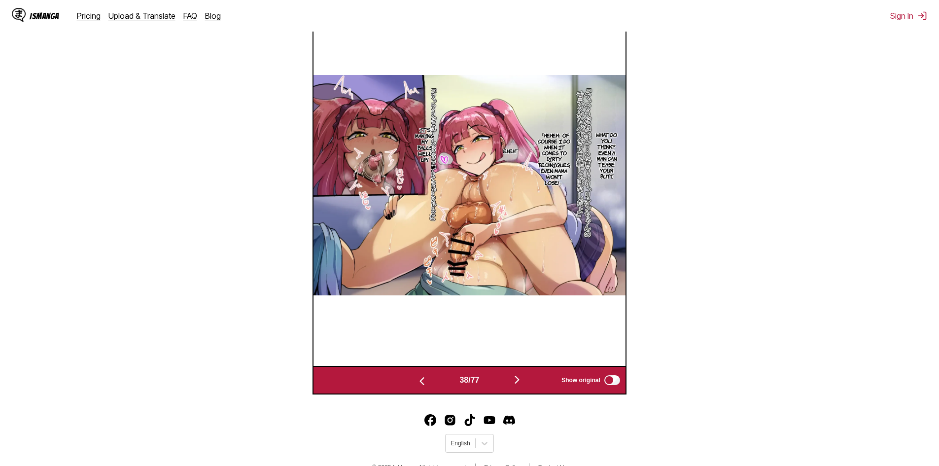
click at [520, 380] on img "button" at bounding box center [517, 380] width 12 height 12
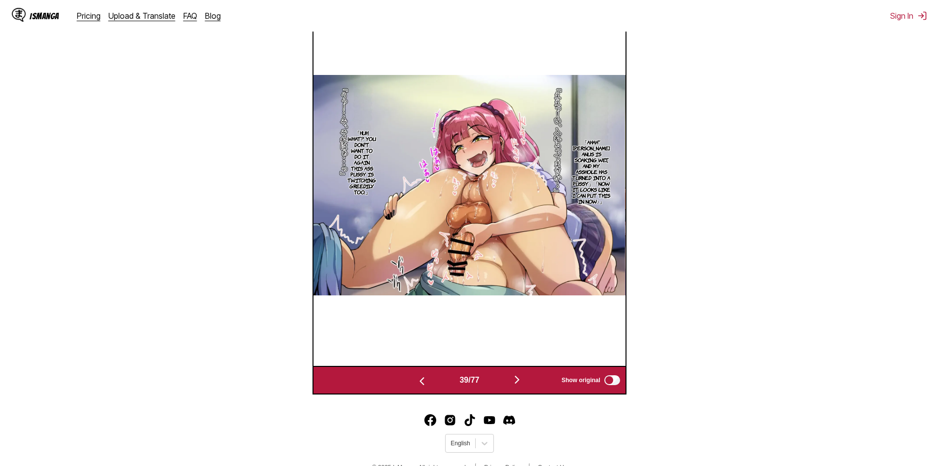
click at [520, 380] on img "button" at bounding box center [517, 380] width 12 height 12
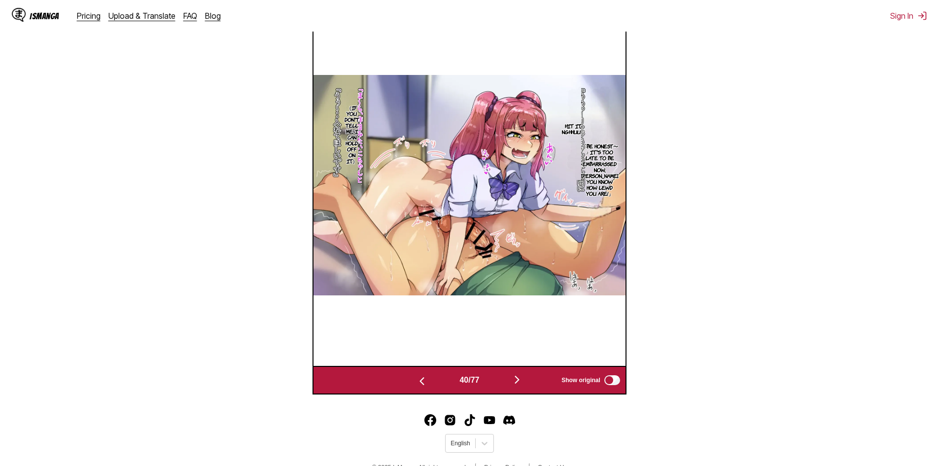
click at [520, 380] on img "button" at bounding box center [517, 380] width 12 height 12
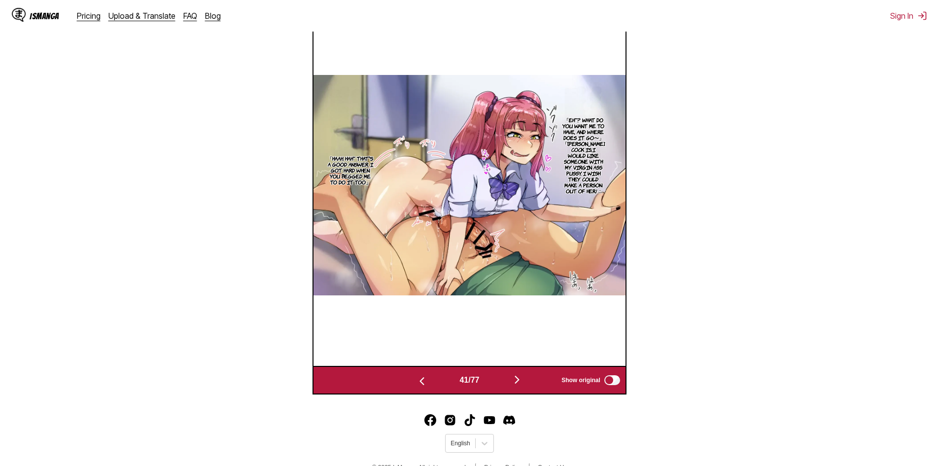
click at [520, 380] on img "button" at bounding box center [517, 380] width 12 height 12
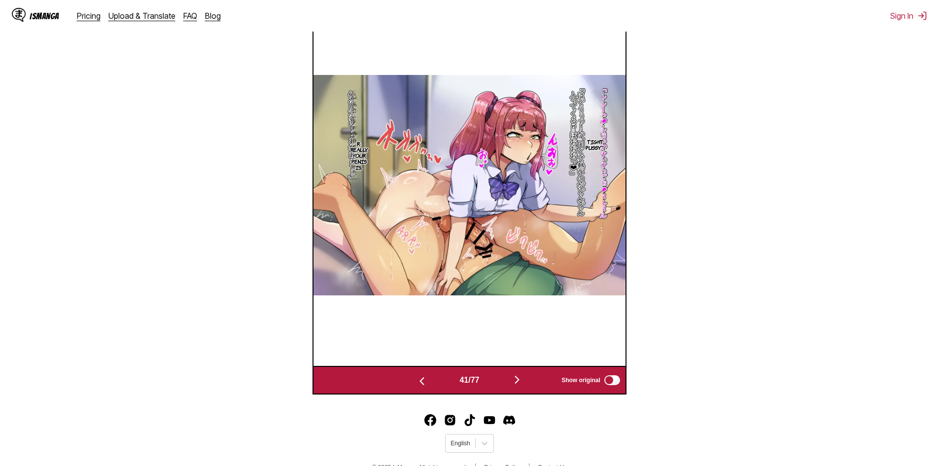
click at [520, 380] on img "button" at bounding box center [517, 380] width 12 height 12
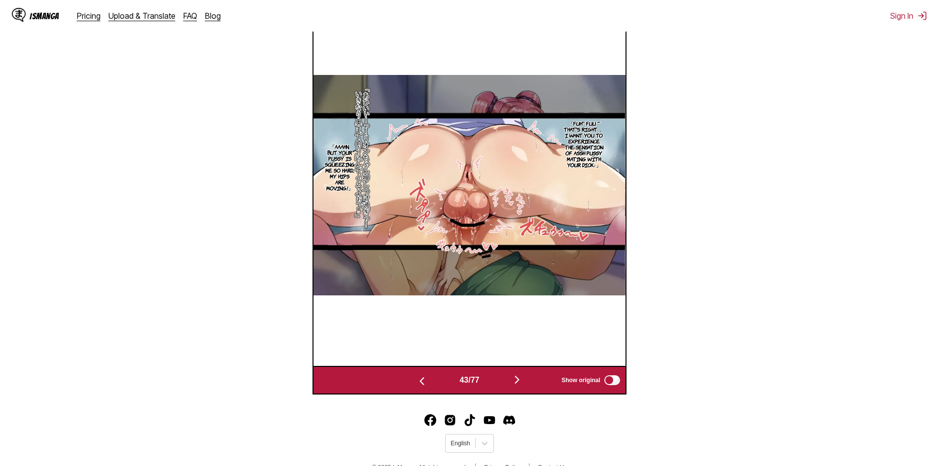
click at [520, 380] on img "button" at bounding box center [517, 380] width 12 height 12
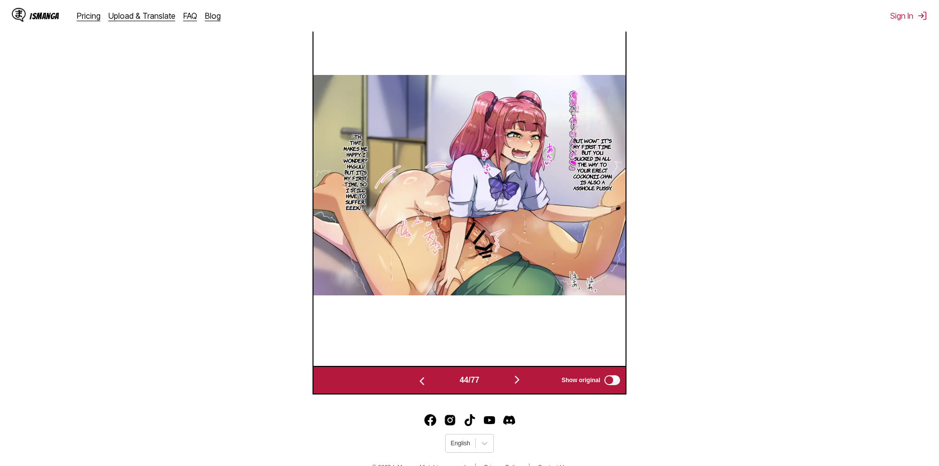
click at [520, 380] on img "button" at bounding box center [517, 380] width 12 height 12
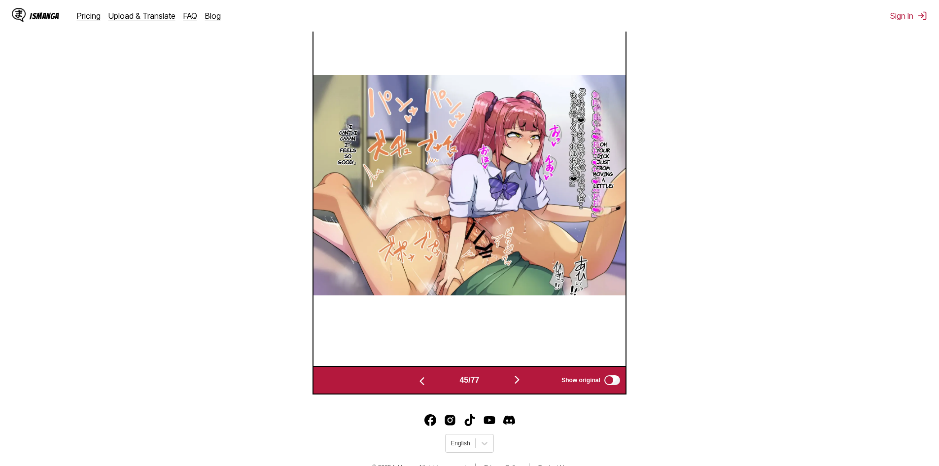
click at [520, 380] on img "button" at bounding box center [517, 380] width 12 height 12
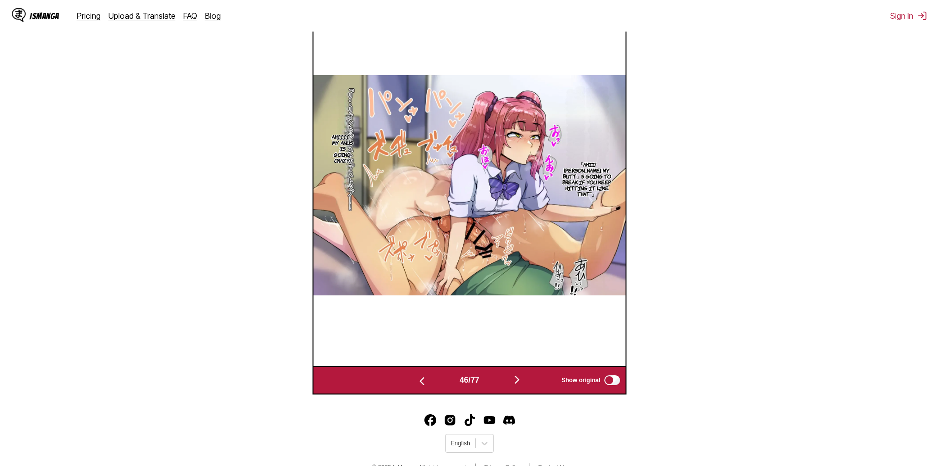
click at [520, 380] on img "button" at bounding box center [517, 380] width 12 height 12
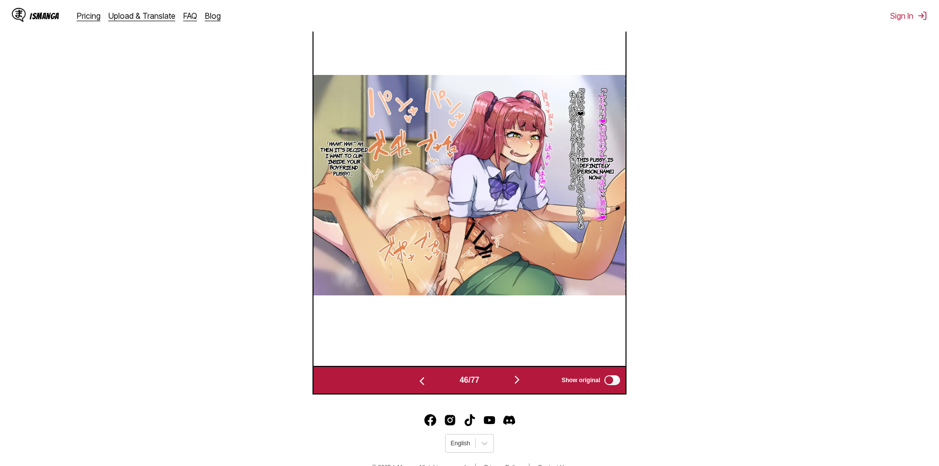
click at [520, 380] on img "button" at bounding box center [517, 380] width 12 height 12
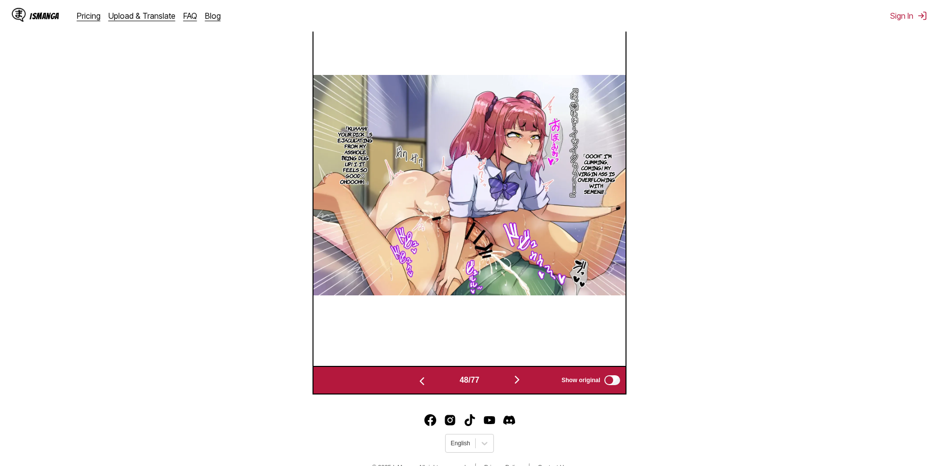
click at [520, 380] on img "button" at bounding box center [517, 380] width 12 height 12
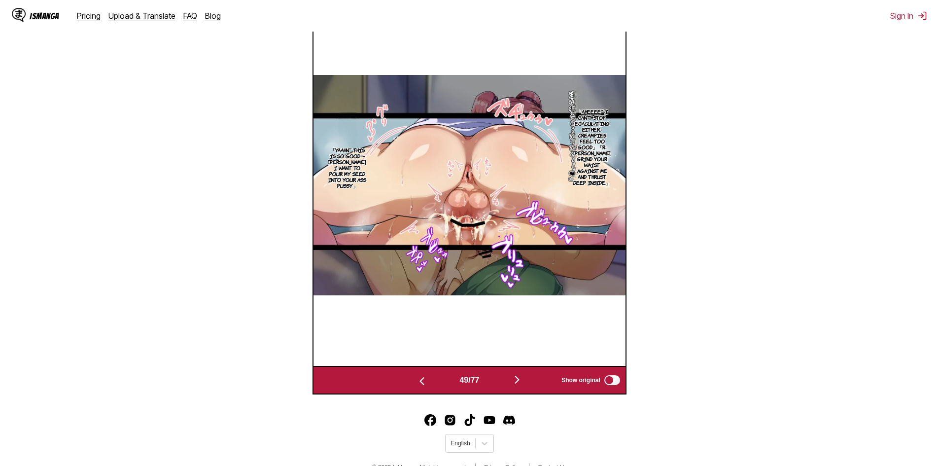
click at [520, 380] on img "button" at bounding box center [517, 380] width 12 height 12
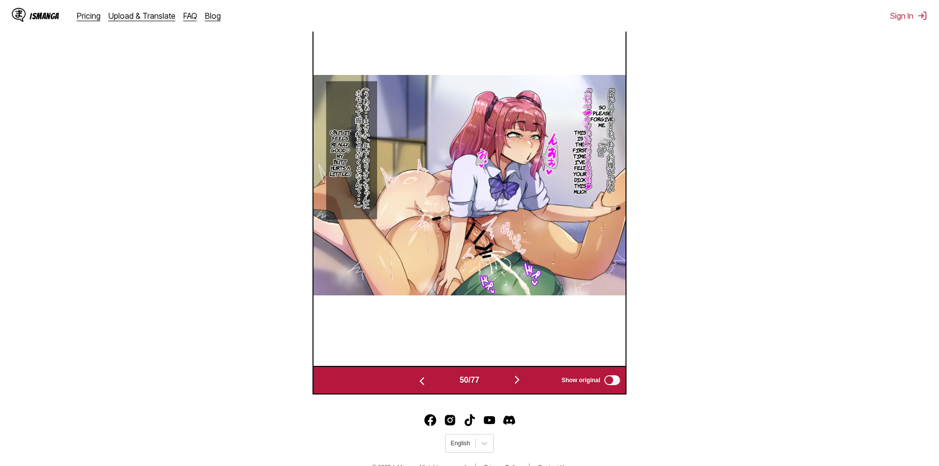
click at [520, 380] on img "button" at bounding box center [517, 380] width 12 height 12
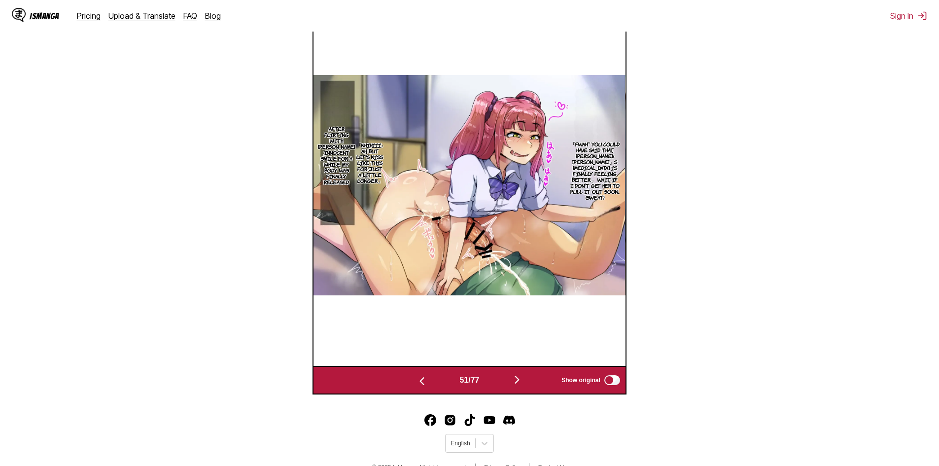
click at [520, 380] on img "button" at bounding box center [517, 380] width 12 height 12
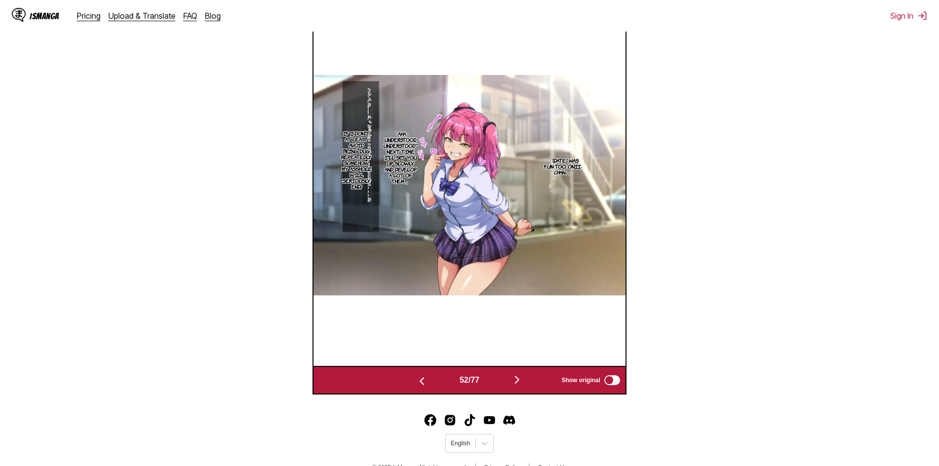
click at [521, 380] on img "button" at bounding box center [517, 380] width 12 height 12
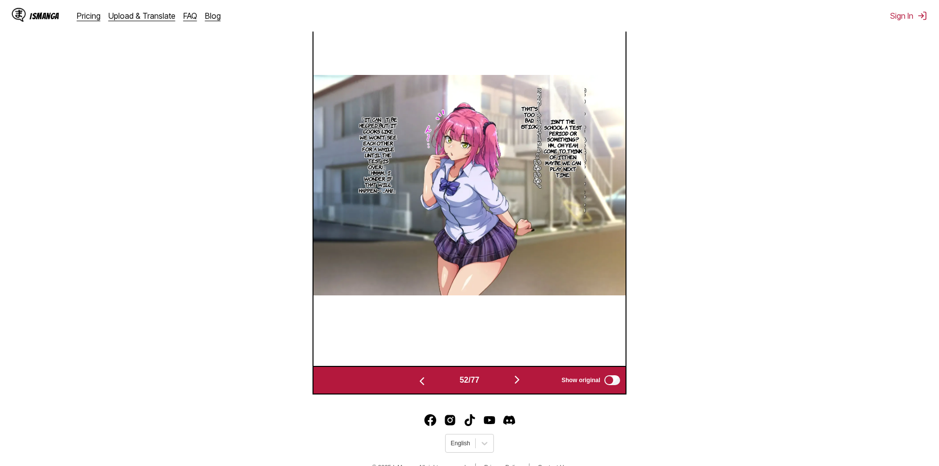
click at [521, 380] on img "button" at bounding box center [517, 380] width 12 height 12
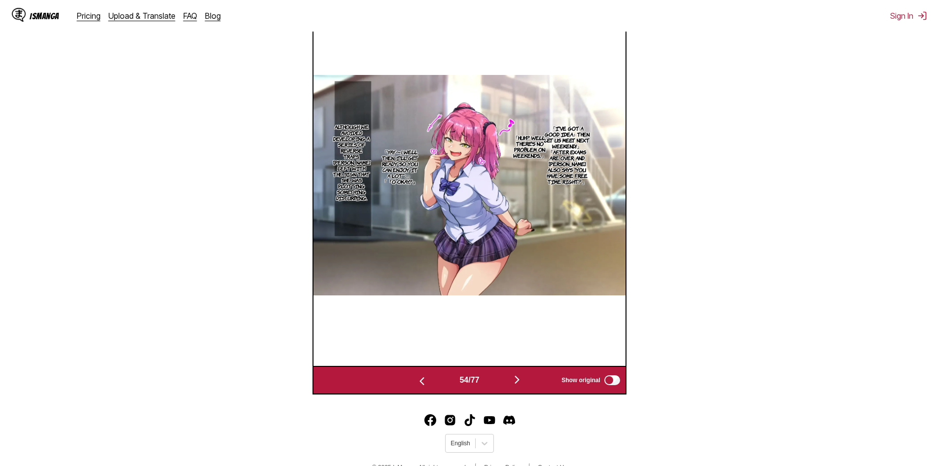
click at [521, 380] on img "button" at bounding box center [517, 380] width 12 height 12
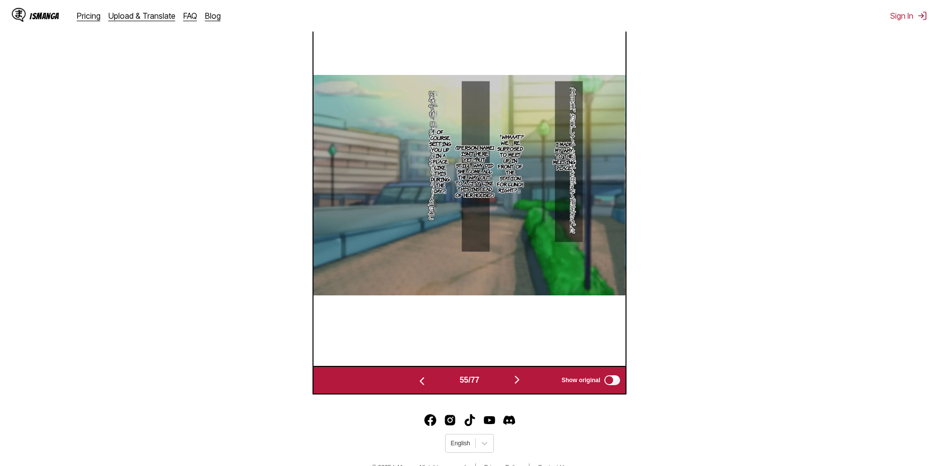
click at [521, 380] on img "button" at bounding box center [517, 380] width 12 height 12
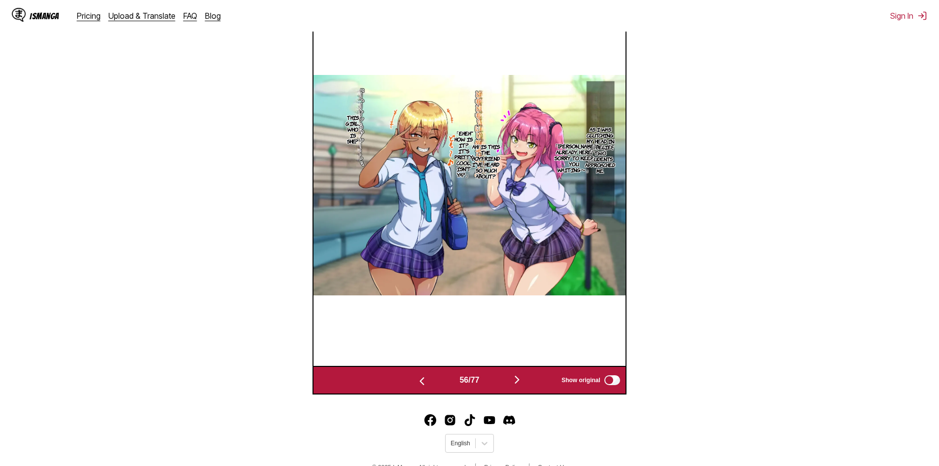
click at [521, 380] on img "button" at bounding box center [517, 380] width 12 height 12
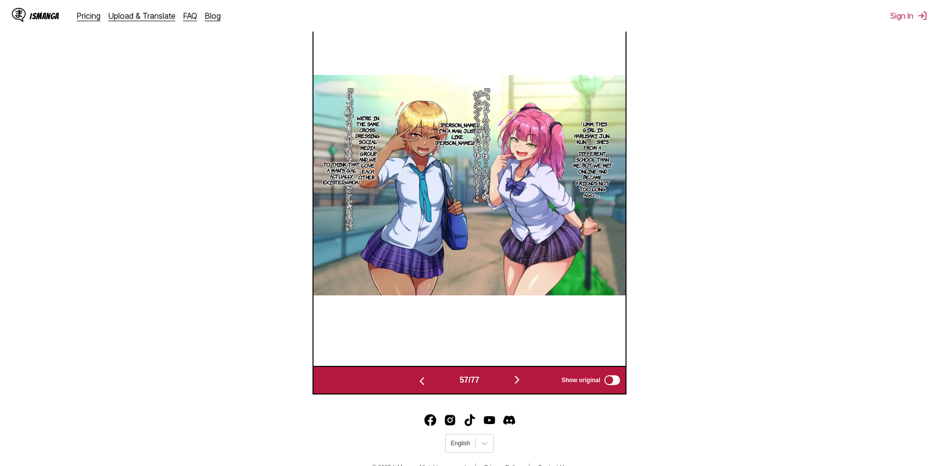
drag, startPoint x: 521, startPoint y: 380, endPoint x: 522, endPoint y: 386, distance: 5.6
click at [521, 381] on img "button" at bounding box center [517, 380] width 12 height 12
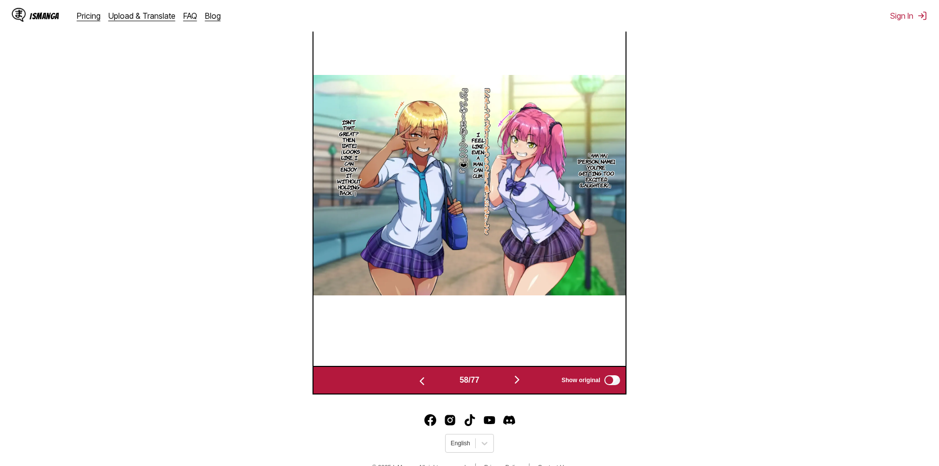
click at [522, 386] on img "button" at bounding box center [517, 380] width 12 height 12
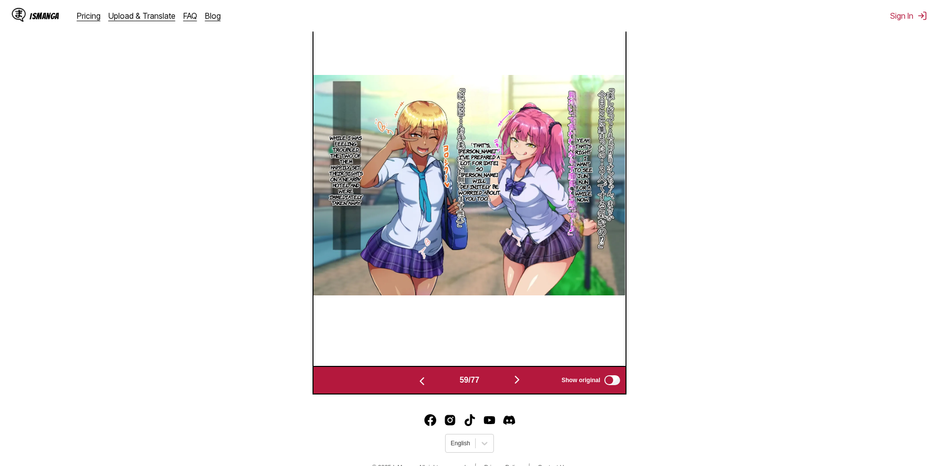
click at [522, 386] on img "button" at bounding box center [517, 380] width 12 height 12
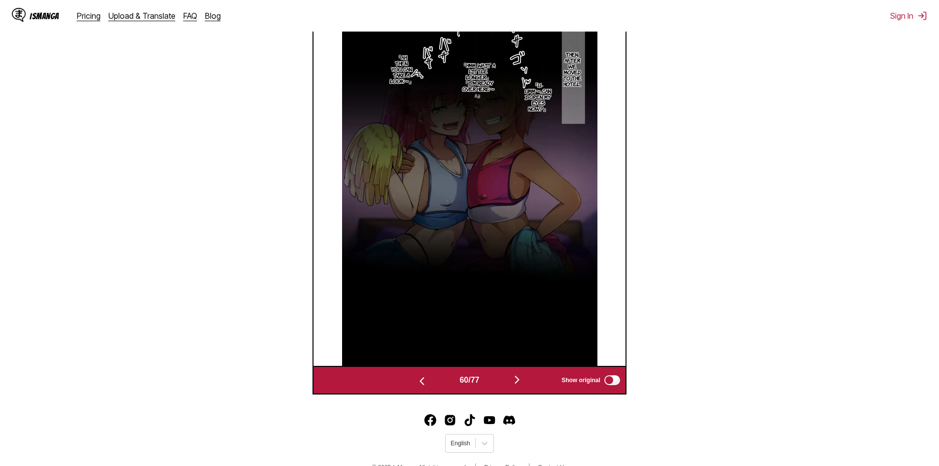
click at [522, 386] on img "button" at bounding box center [517, 380] width 12 height 12
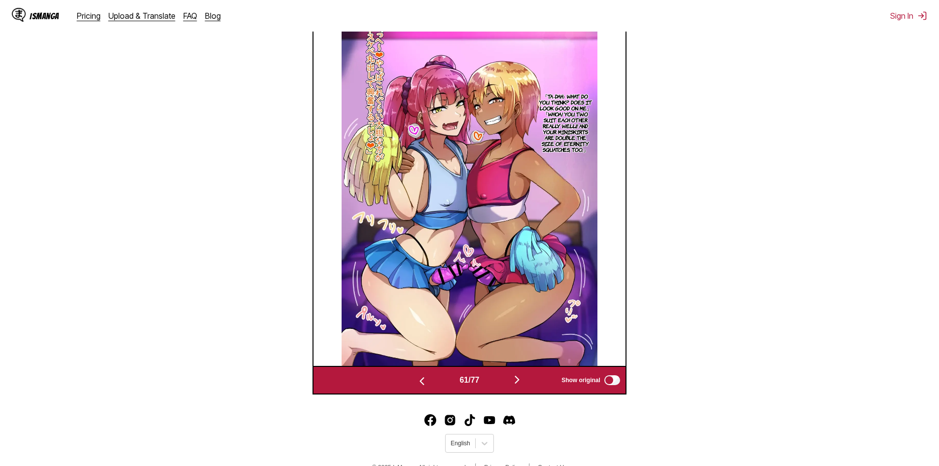
click at [522, 386] on img "button" at bounding box center [517, 380] width 12 height 12
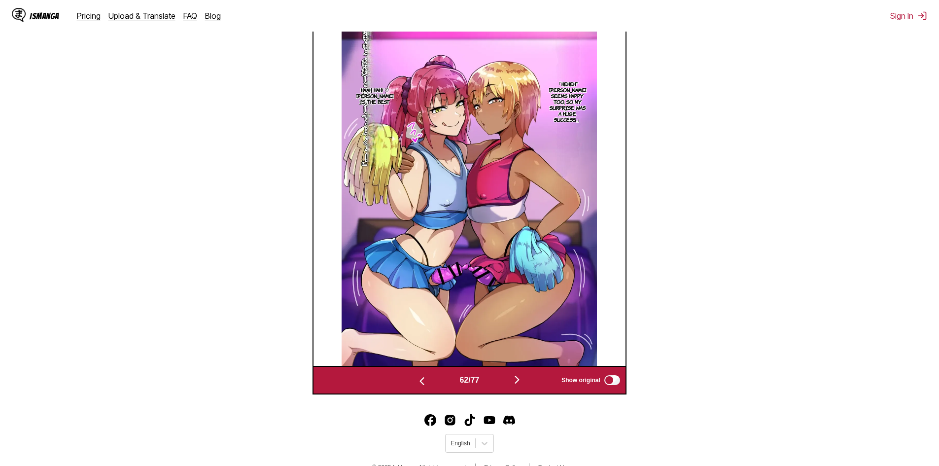
click at [522, 386] on img "button" at bounding box center [517, 380] width 12 height 12
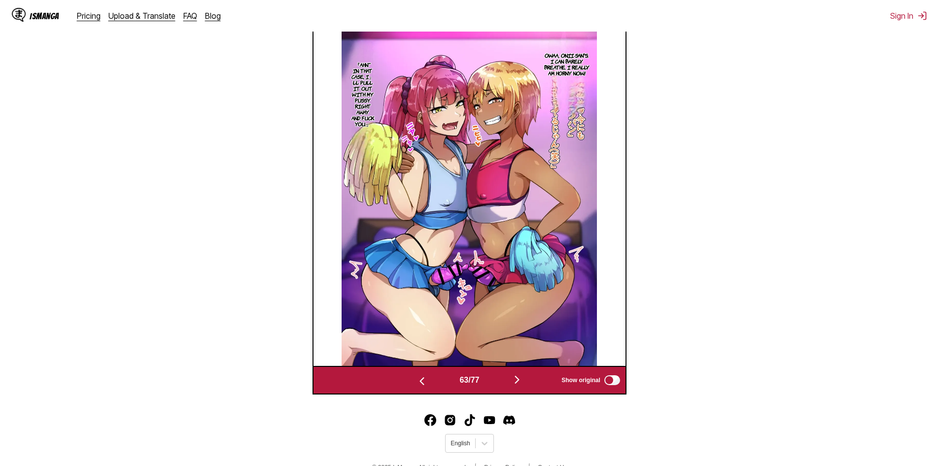
click at [522, 386] on img "button" at bounding box center [517, 380] width 12 height 12
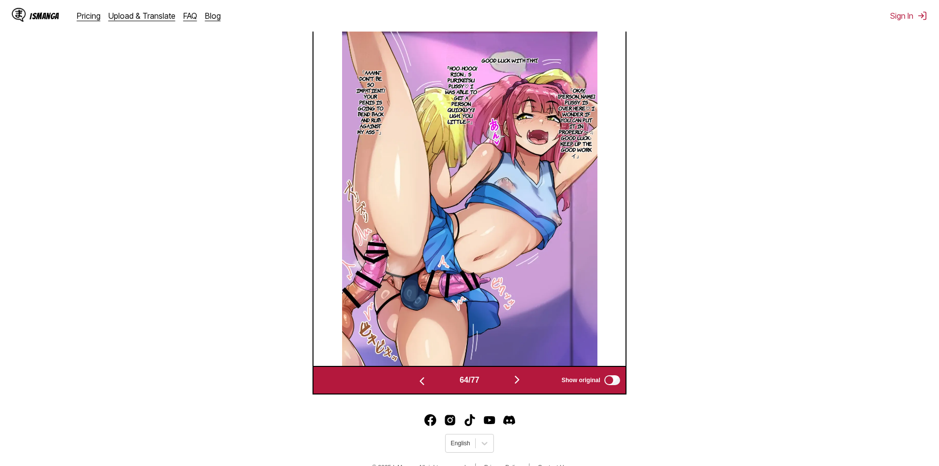
click at [522, 386] on img "button" at bounding box center [517, 380] width 12 height 12
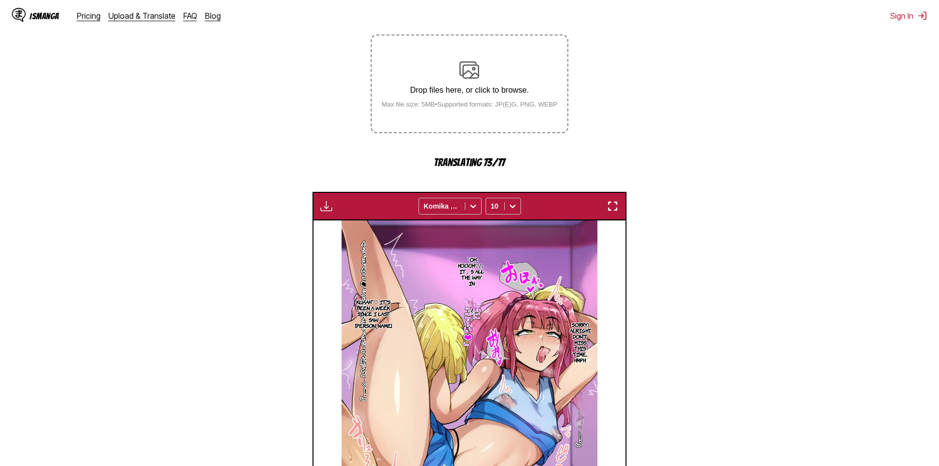
scroll to position [94, 0]
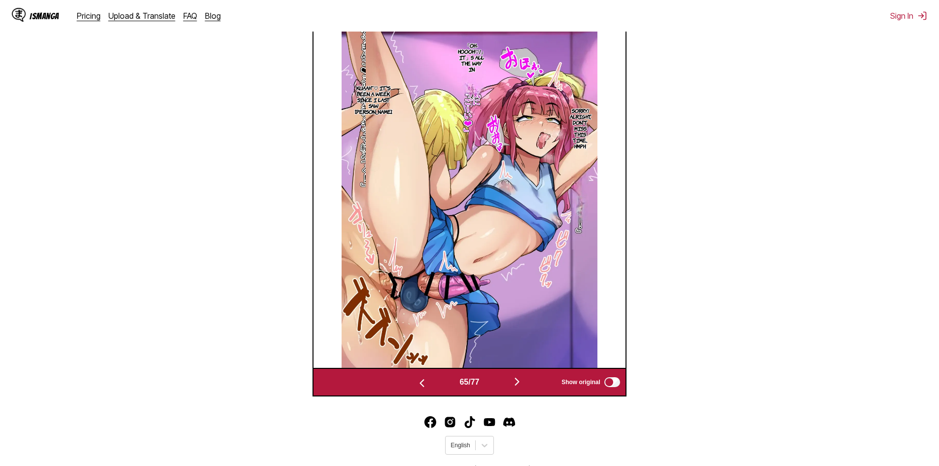
scroll to position [165, 0]
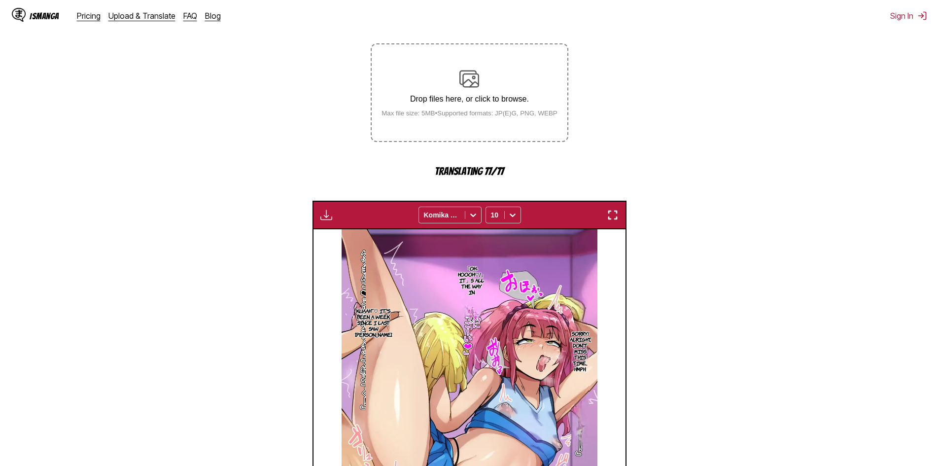
click at [330, 219] on img "button" at bounding box center [327, 215] width 12 height 12
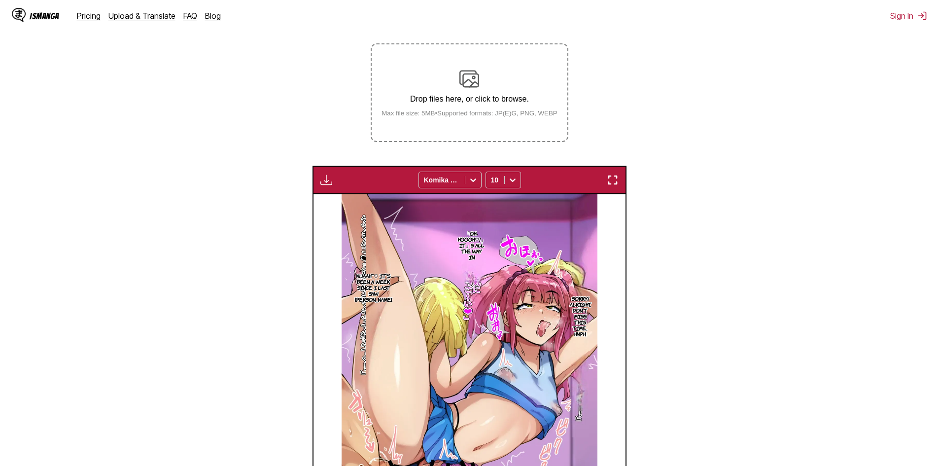
click at [269, 194] on section "From Japanese To English Drop files here, or click to browse. Max file size: 5M…" at bounding box center [470, 288] width 924 height 592
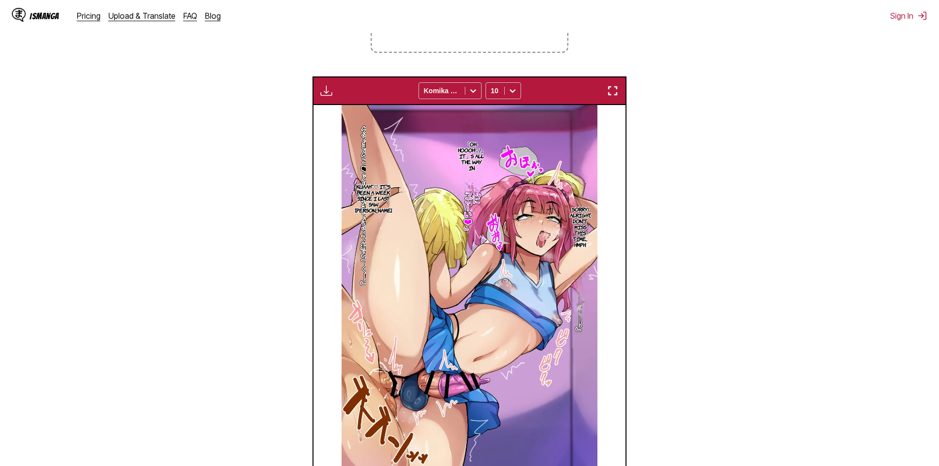
scroll to position [313, 0]
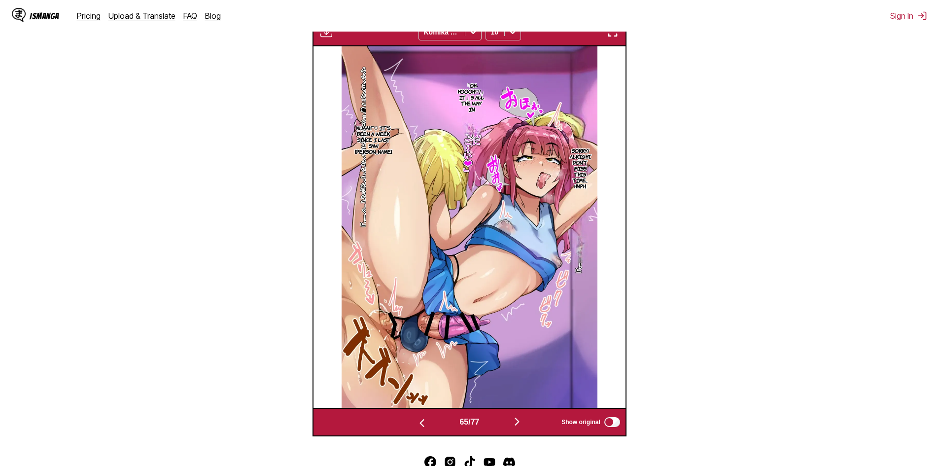
click at [514, 420] on img "button" at bounding box center [517, 422] width 12 height 12
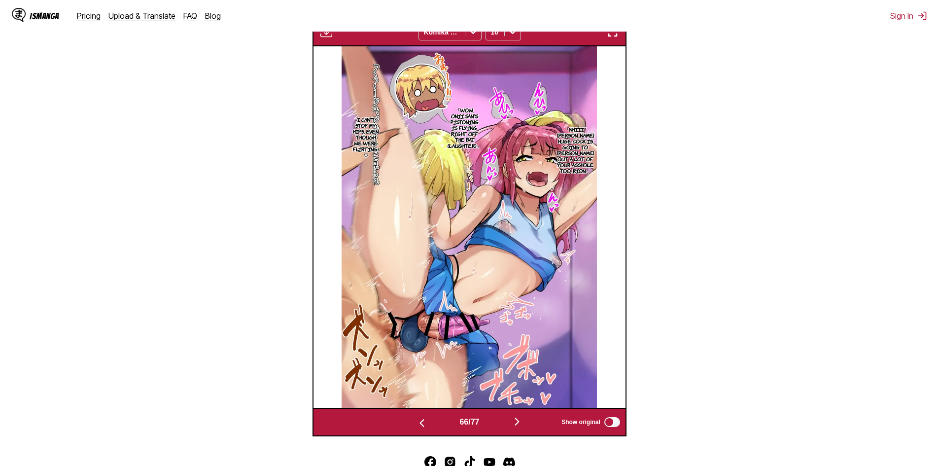
click at [523, 420] on img "button" at bounding box center [517, 422] width 12 height 12
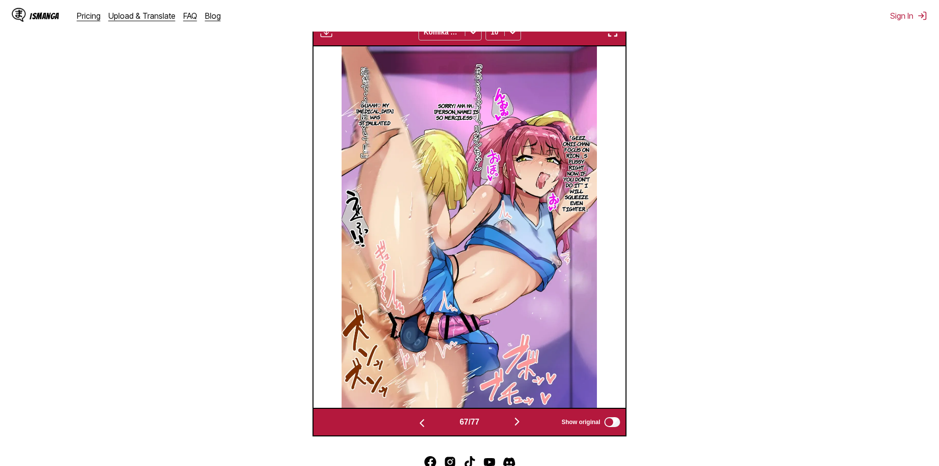
click at [520, 421] on img "button" at bounding box center [517, 422] width 12 height 12
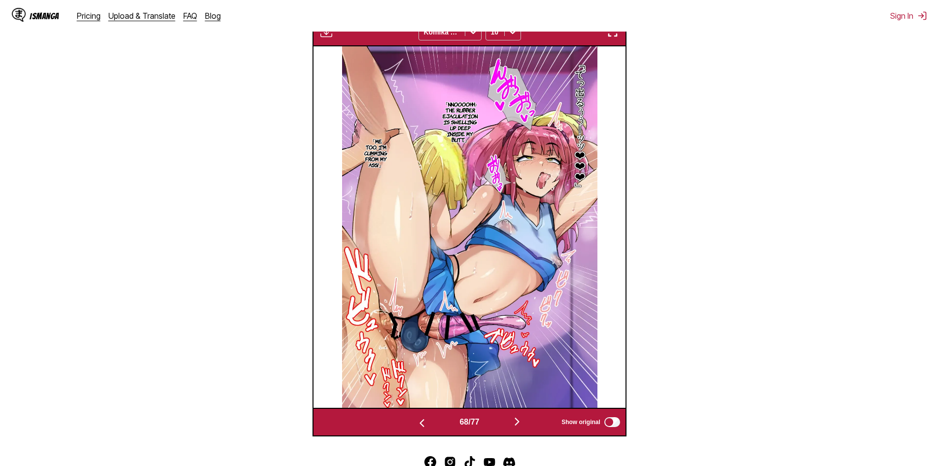
click at [520, 421] on img "button" at bounding box center [517, 422] width 12 height 12
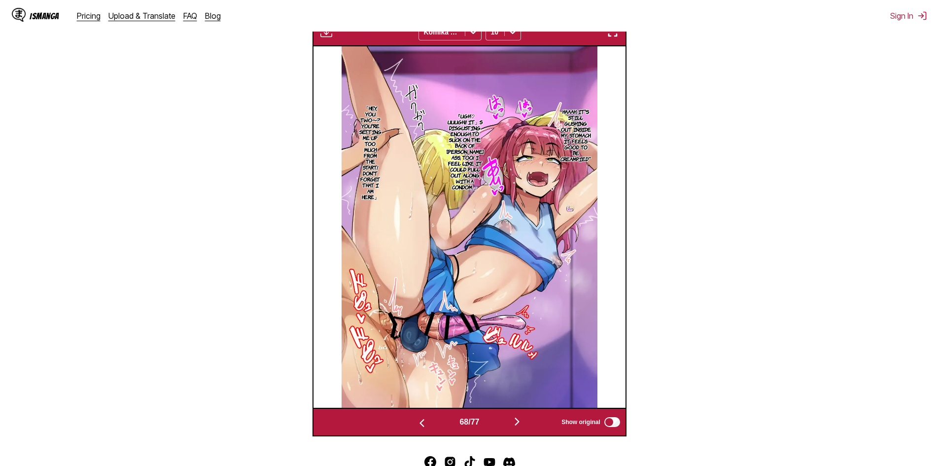
click at [520, 421] on img "button" at bounding box center [517, 422] width 12 height 12
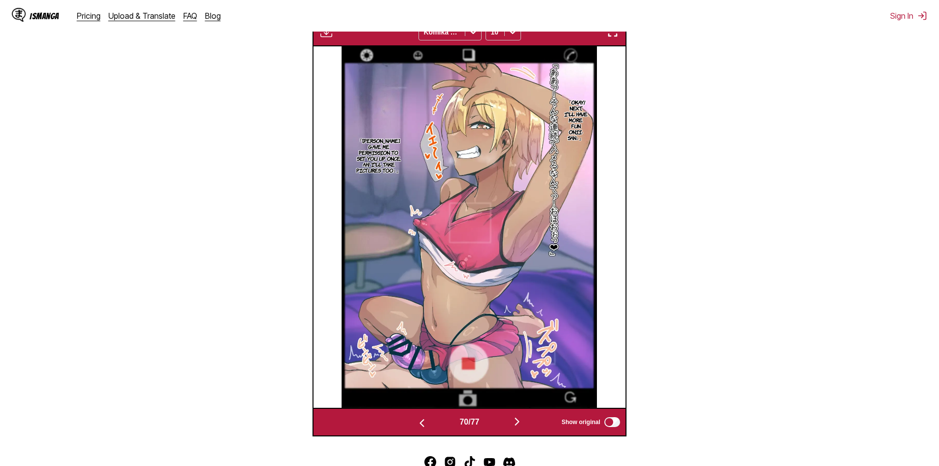
click at [520, 421] on img "button" at bounding box center [517, 422] width 12 height 12
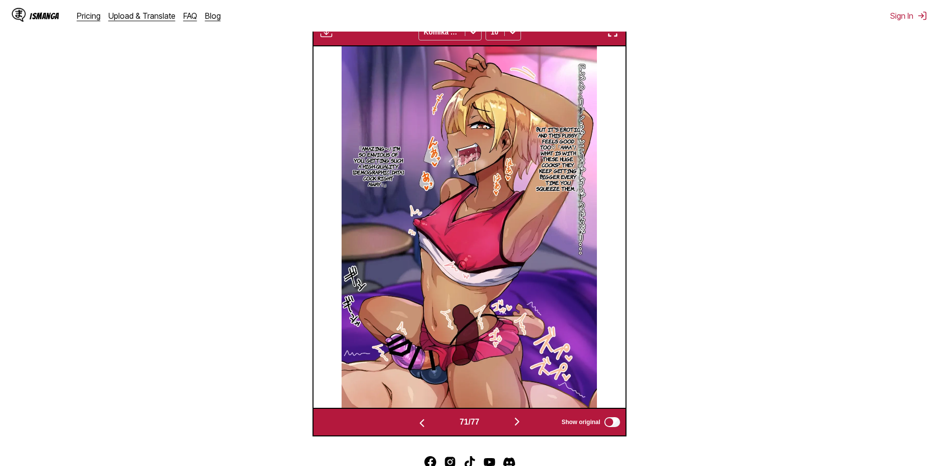
click at [520, 421] on img "button" at bounding box center [517, 422] width 12 height 12
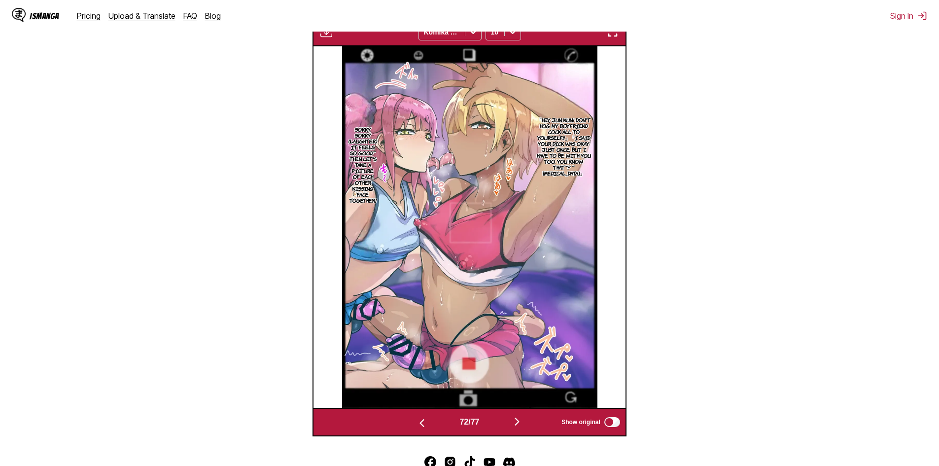
click at [520, 421] on img "button" at bounding box center [517, 422] width 12 height 12
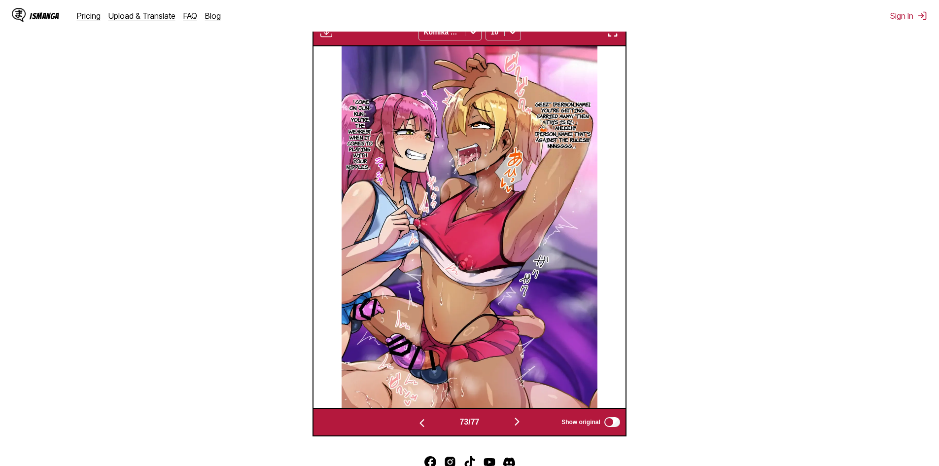
click at [520, 421] on img "button" at bounding box center [517, 422] width 12 height 12
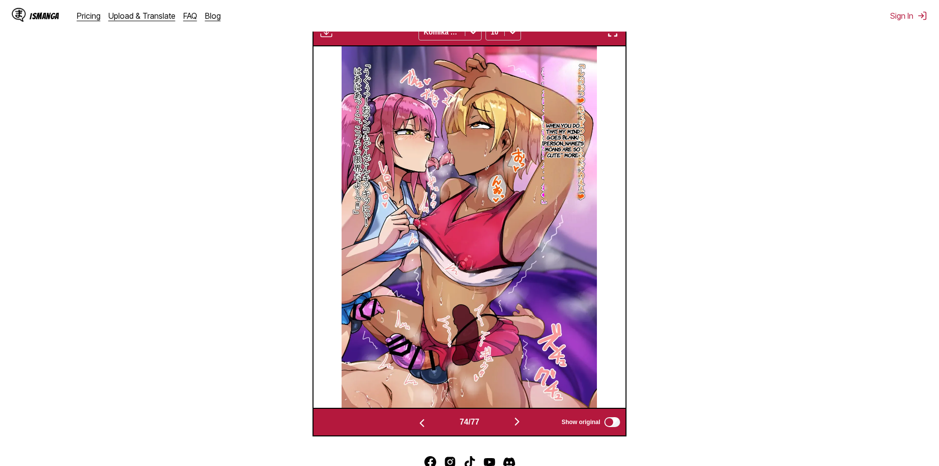
click at [520, 421] on img "button" at bounding box center [517, 422] width 12 height 12
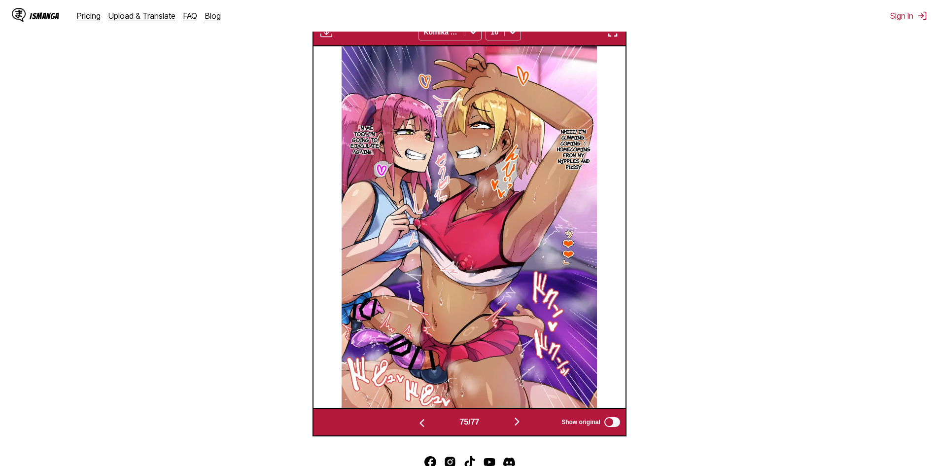
click at [520, 421] on img "button" at bounding box center [517, 422] width 12 height 12
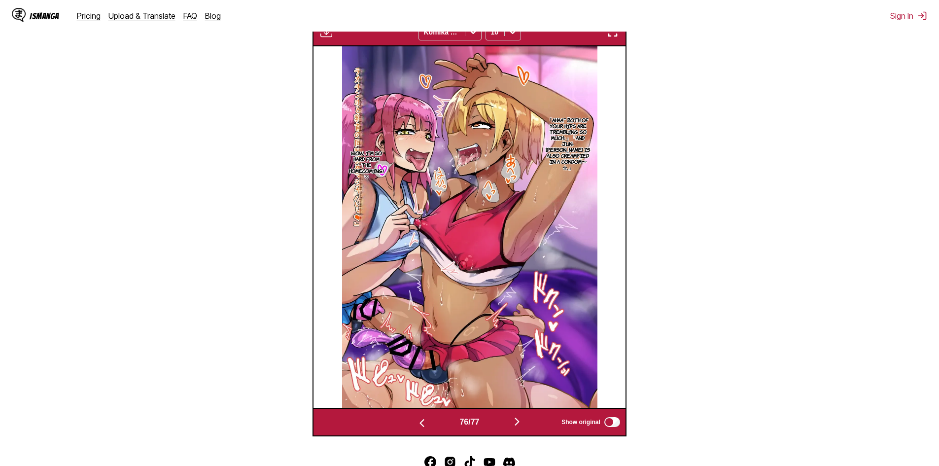
click at [520, 421] on img "button" at bounding box center [517, 422] width 12 height 12
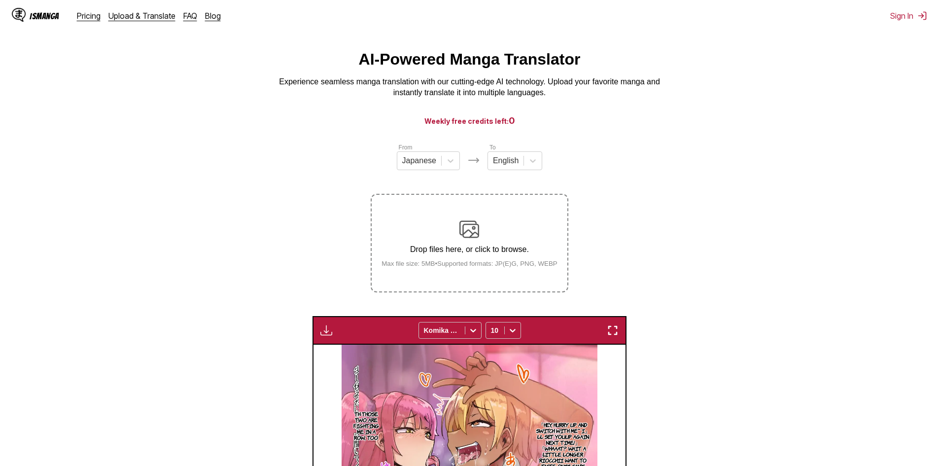
scroll to position [0, 0]
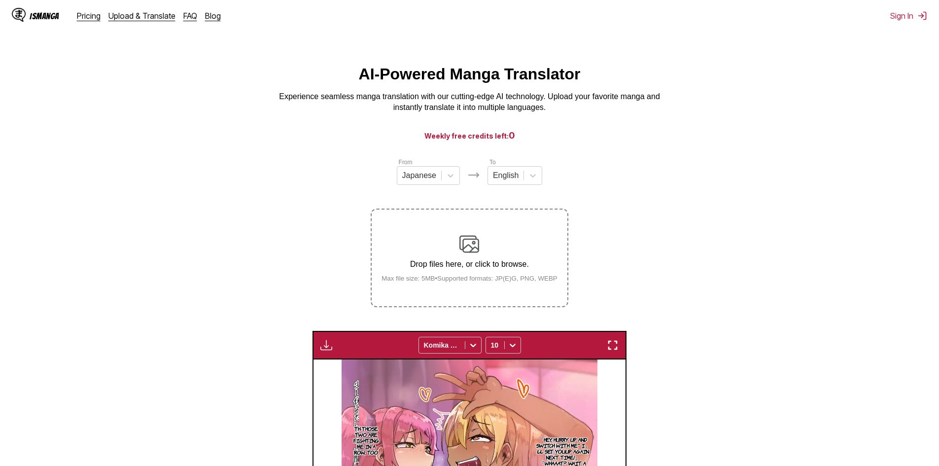
click at [196, 105] on div "AI-Powered Manga Translator Experience seamless manga translation with our cutt…" at bounding box center [470, 89] width 924 height 48
